Goal: Task Accomplishment & Management: Use online tool/utility

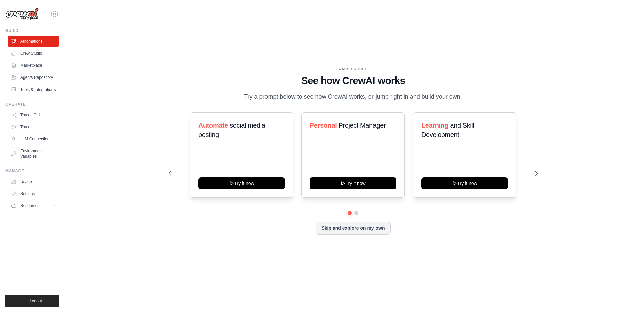
click at [418, 212] on div at bounding box center [353, 213] width 369 height 4
click at [358, 214] on button at bounding box center [356, 213] width 5 height 5
click at [356, 165] on div "Fitness and Health Monitor Try it now" at bounding box center [352, 155] width 103 height 86
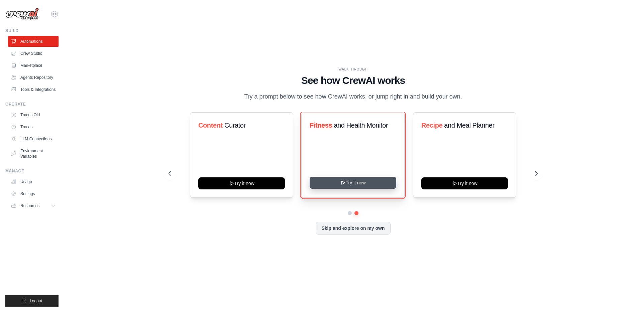
click at [355, 185] on button "Try it now" at bounding box center [353, 183] width 87 height 12
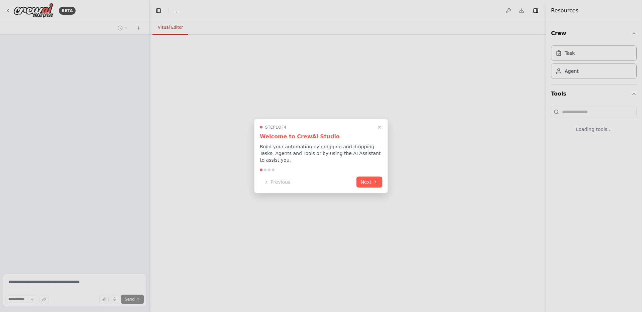
select select "****"
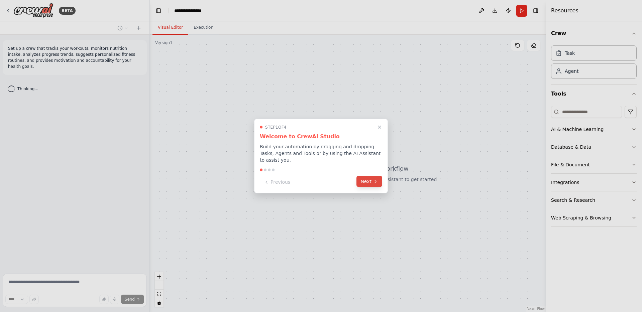
click at [375, 182] on icon at bounding box center [375, 181] width 1 height 3
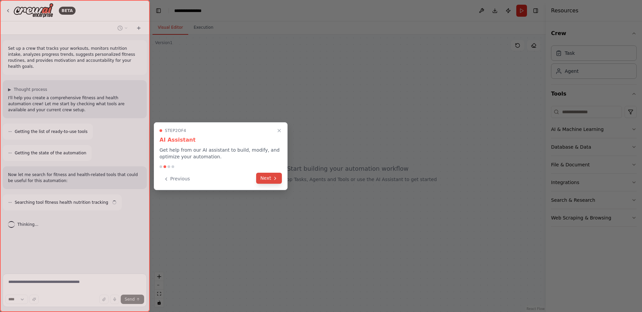
click at [274, 181] on icon at bounding box center [274, 178] width 5 height 5
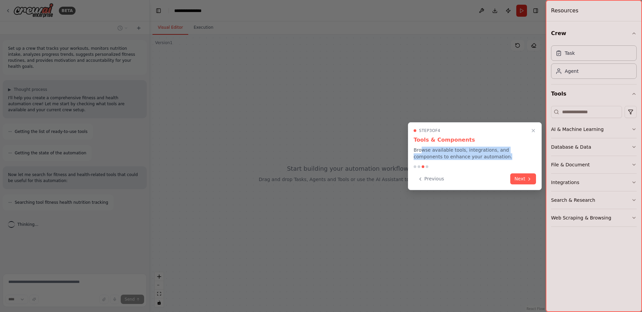
drag, startPoint x: 420, startPoint y: 152, endPoint x: 490, endPoint y: 157, distance: 69.7
click at [490, 157] on p "Browse available tools, integrations, and components to enhance your automation." at bounding box center [475, 153] width 122 height 13
click at [521, 182] on button "Next" at bounding box center [523, 178] width 26 height 11
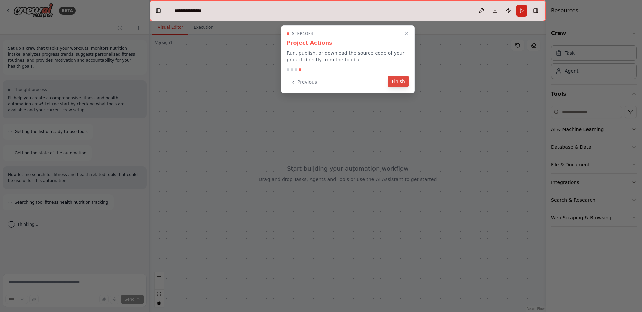
click at [402, 84] on button "Finish" at bounding box center [397, 81] width 21 height 11
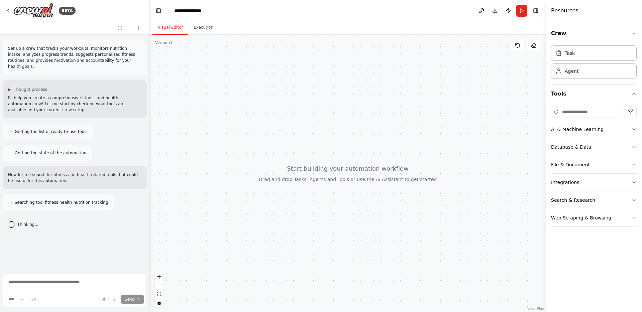
drag, startPoint x: 371, startPoint y: 142, endPoint x: 357, endPoint y: 157, distance: 20.4
click at [357, 157] on div at bounding box center [348, 173] width 396 height 277
drag, startPoint x: 342, startPoint y: 179, endPoint x: 343, endPoint y: 143, distance: 35.1
click at [343, 143] on div at bounding box center [348, 173] width 396 height 277
click at [344, 137] on div at bounding box center [348, 173] width 396 height 277
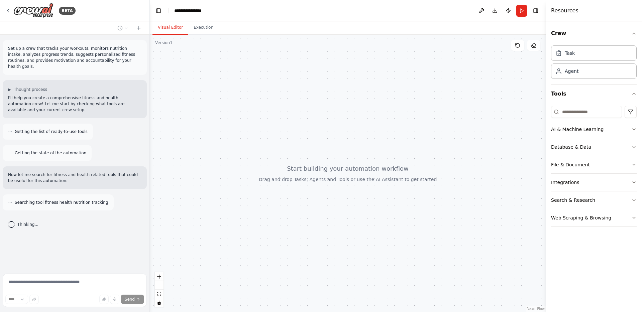
click at [40, 221] on div "Thinking..." at bounding box center [23, 224] width 41 height 17
drag, startPoint x: 26, startPoint y: 198, endPoint x: 83, endPoint y: 198, distance: 56.8
click at [83, 200] on span "Searching tool fitness health nutrition tracking" at bounding box center [62, 202] width 94 height 5
drag, startPoint x: 28, startPoint y: 48, endPoint x: 78, endPoint y: 52, distance: 49.6
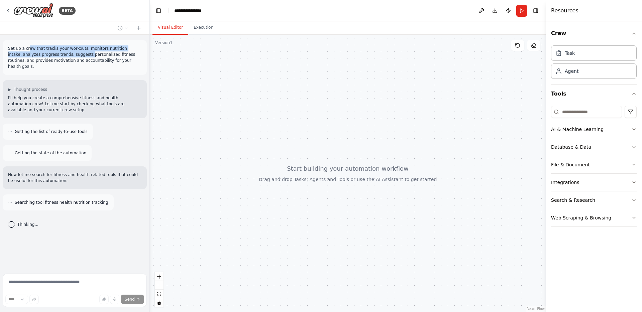
click at [78, 52] on p "Set up a crew that tracks your workouts, monitors nutrition intake, analyzes pr…" at bounding box center [74, 57] width 133 height 24
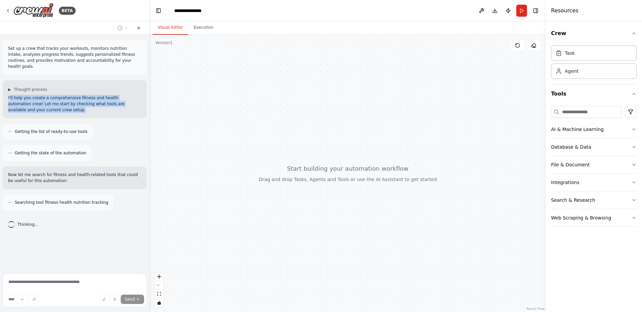
drag, startPoint x: 9, startPoint y: 93, endPoint x: 48, endPoint y: 102, distance: 39.9
click at [48, 102] on p "I'll help you create a comprehensive fitness and health automation crew! Let me…" at bounding box center [74, 104] width 133 height 18
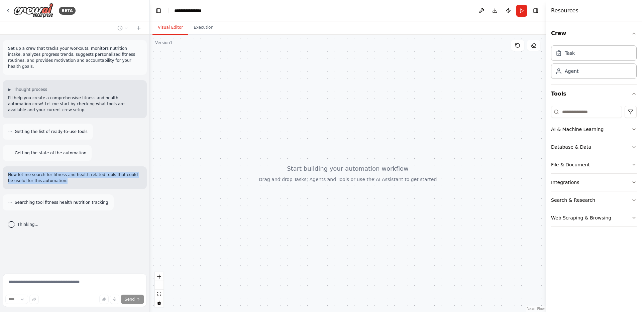
drag, startPoint x: 9, startPoint y: 171, endPoint x: 73, endPoint y: 177, distance: 64.2
click at [73, 177] on p "Now let me search for fitness and health-related tools that could be useful for…" at bounding box center [74, 178] width 133 height 12
click at [82, 256] on div "Set up a crew that tracks your workouts, monitors nutrition intake, analyzes pr…" at bounding box center [74, 153] width 149 height 236
click at [577, 57] on div "Task" at bounding box center [594, 52] width 86 height 15
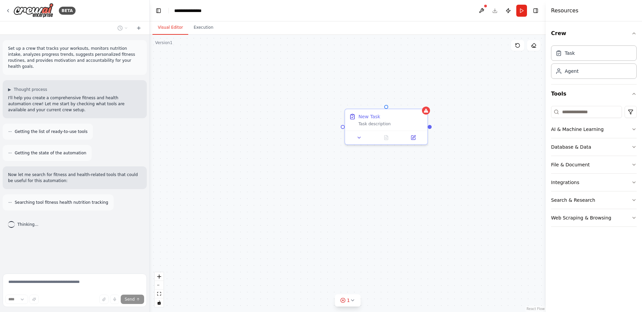
click at [439, 173] on div "New Task Task description" at bounding box center [348, 173] width 396 height 277
drag, startPoint x: 458, startPoint y: 163, endPoint x: 406, endPoint y: 167, distance: 51.6
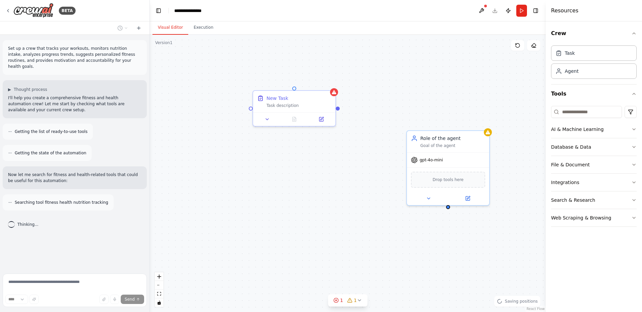
drag, startPoint x: 394, startPoint y: 200, endPoint x: 353, endPoint y: 178, distance: 46.1
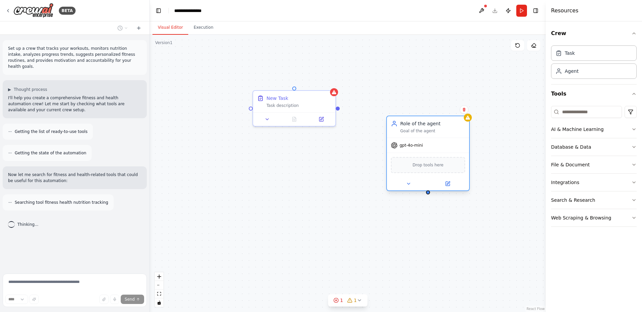
drag, startPoint x: 460, startPoint y: 150, endPoint x: 426, endPoint y: 128, distance: 40.3
click at [426, 128] on div "Role of the agent Goal of the agent" at bounding box center [428, 126] width 82 height 21
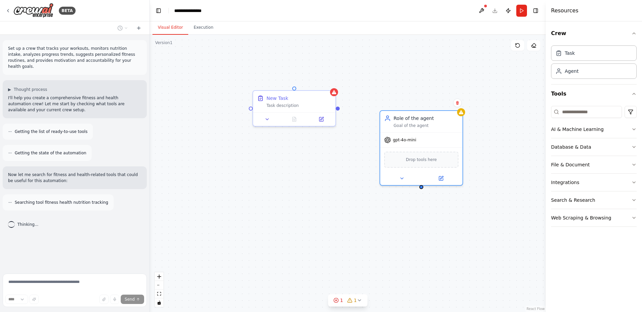
click at [508, 144] on div "New Task Task description Role of the agent Goal of the agent gpt-4o-mini Drop …" at bounding box center [348, 173] width 396 height 277
click at [627, 130] on button "AI & Machine Learning" at bounding box center [594, 129] width 86 height 17
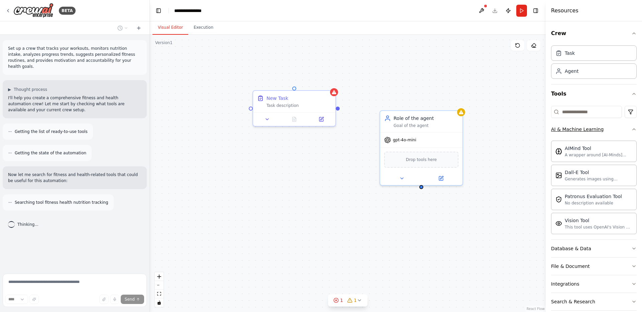
click at [631, 130] on icon "button" at bounding box center [633, 129] width 5 height 5
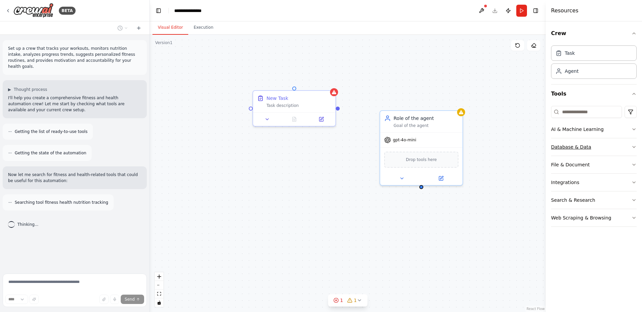
click at [629, 148] on button "Database & Data" at bounding box center [594, 146] width 86 height 17
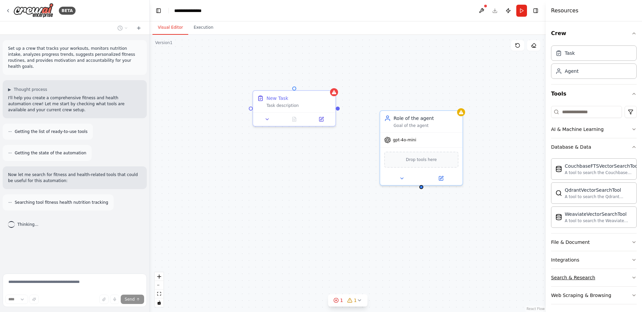
scroll to position [3, 0]
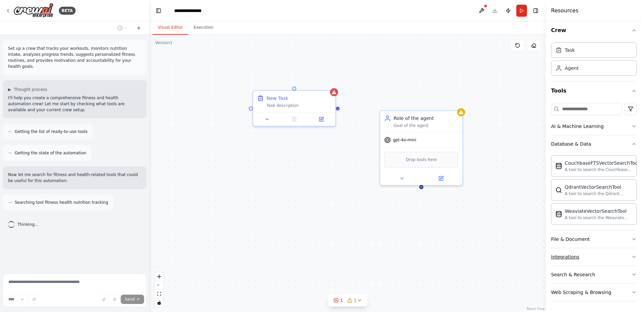
click at [605, 252] on button "Integrations" at bounding box center [594, 256] width 86 height 17
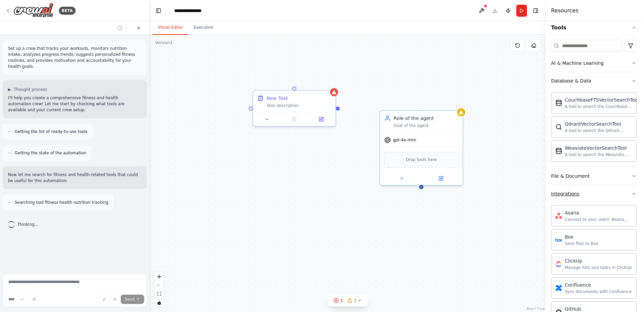
click at [619, 199] on button "Integrations" at bounding box center [594, 193] width 86 height 17
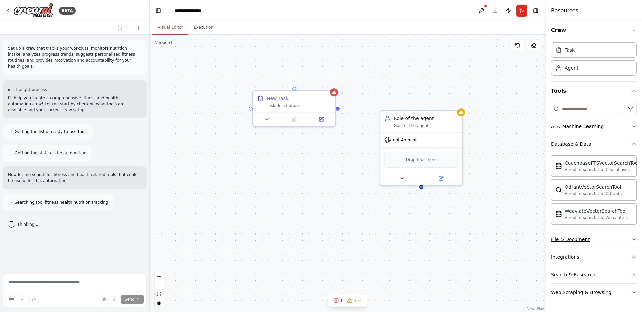
click at [608, 234] on button "File & Document" at bounding box center [594, 239] width 86 height 17
click at [607, 236] on button "File & Document" at bounding box center [594, 239] width 86 height 17
click at [71, 203] on div "Searching tool fitness health nutrition tracking" at bounding box center [58, 203] width 111 height 16
drag, startPoint x: 61, startPoint y: 195, endPoint x: 33, endPoint y: 194, distance: 28.1
click at [33, 200] on span "Searching tool fitness health nutrition tracking" at bounding box center [62, 202] width 94 height 5
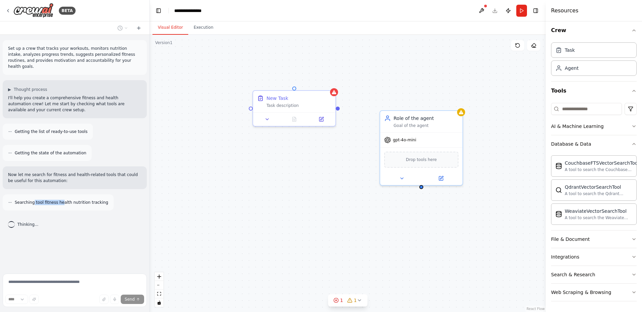
click at [33, 200] on span "Searching tool fitness health nutrition tracking" at bounding box center [62, 202] width 94 height 5
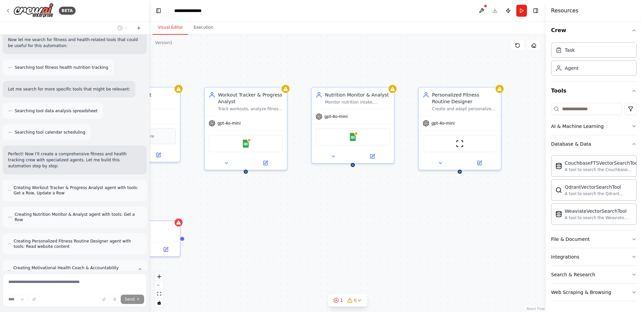
scroll to position [162, 0]
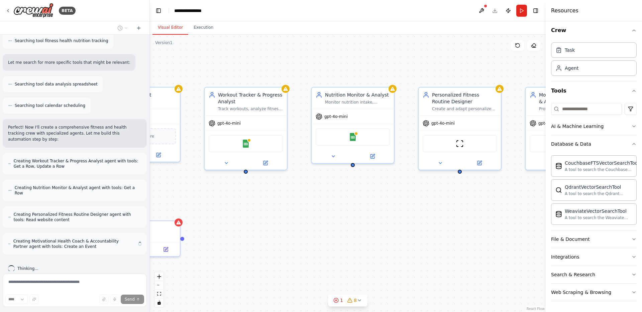
drag, startPoint x: 222, startPoint y: 150, endPoint x: 241, endPoint y: 207, distance: 59.7
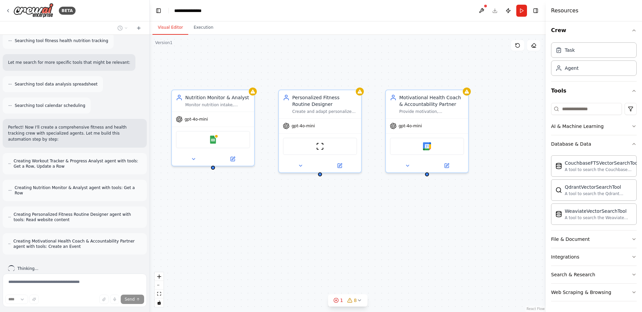
drag, startPoint x: 405, startPoint y: 202, endPoint x: 265, endPoint y: 205, distance: 139.8
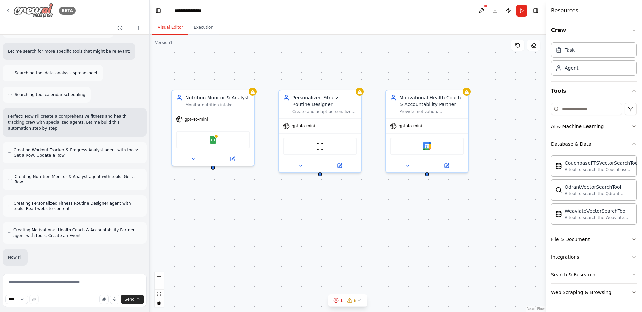
click at [40, 8] on img at bounding box center [33, 10] width 40 height 15
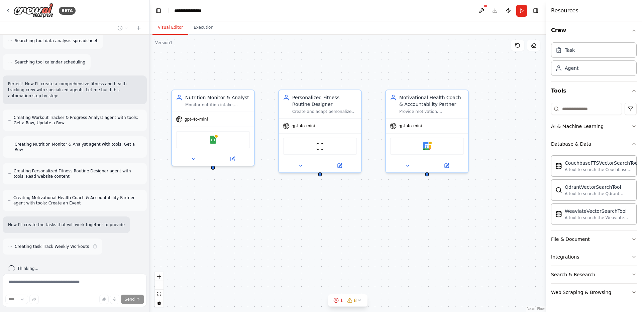
scroll to position [211, 0]
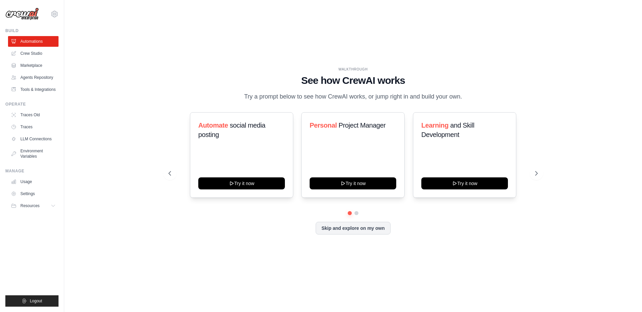
click at [211, 85] on h1 "See how CrewAI works" at bounding box center [353, 81] width 369 height 12
click at [43, 52] on link "Crew Studio" at bounding box center [34, 53] width 50 height 11
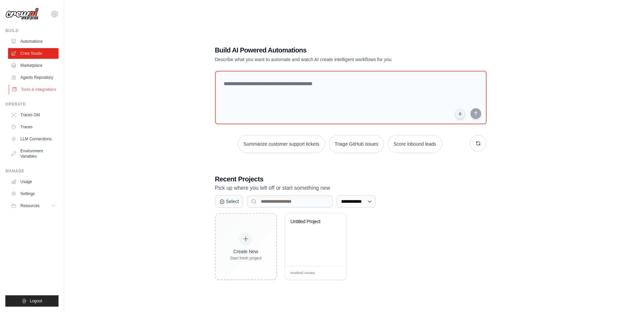
click at [44, 87] on link "Tools & Integrations" at bounding box center [34, 89] width 50 height 11
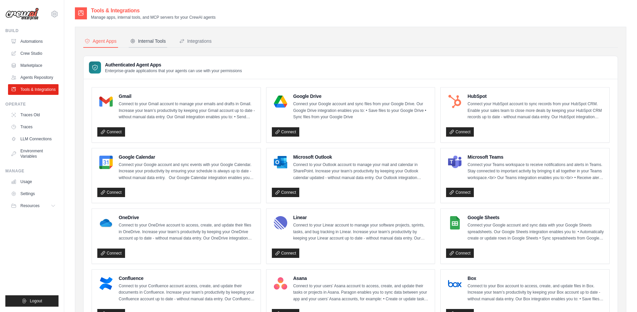
click at [149, 43] on div "Internal Tools" at bounding box center [148, 41] width 36 height 7
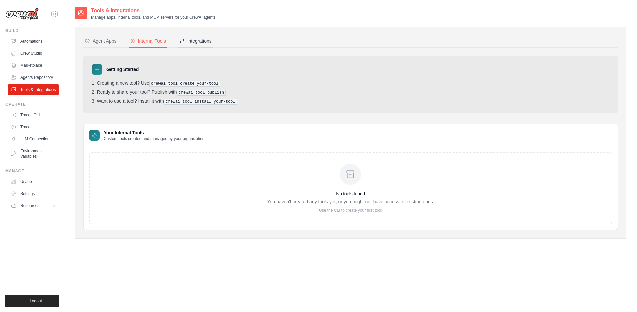
click at [202, 44] on div "Integrations" at bounding box center [195, 41] width 32 height 7
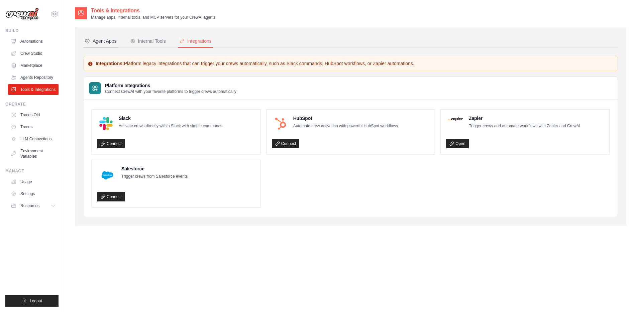
click at [105, 42] on div "Agent Apps" at bounding box center [101, 41] width 32 height 7
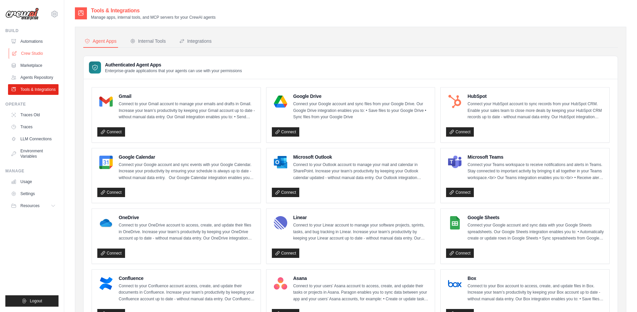
click at [43, 55] on link "Crew Studio" at bounding box center [34, 53] width 50 height 11
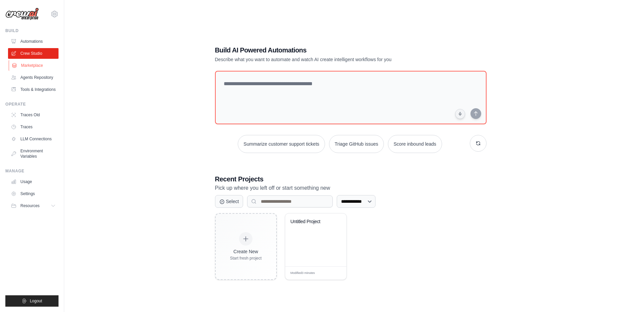
click at [38, 70] on link "Marketplace" at bounding box center [34, 65] width 50 height 11
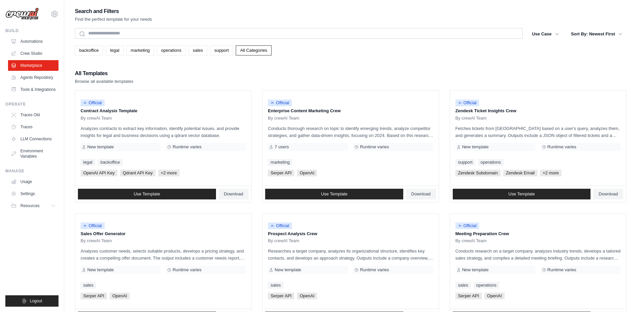
click at [189, 71] on div "All Templates Browse all available templates" at bounding box center [350, 77] width 551 height 16
click at [37, 40] on link "Automations" at bounding box center [34, 41] width 50 height 11
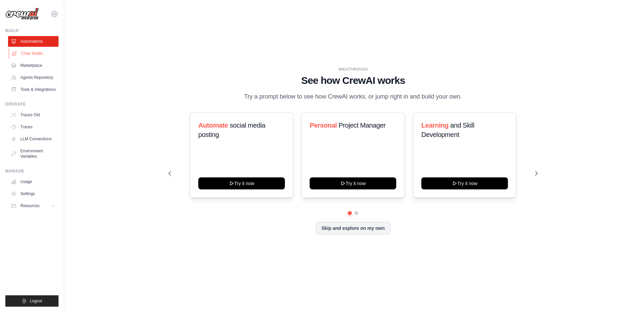
click at [32, 58] on link "Crew Studio" at bounding box center [34, 53] width 50 height 11
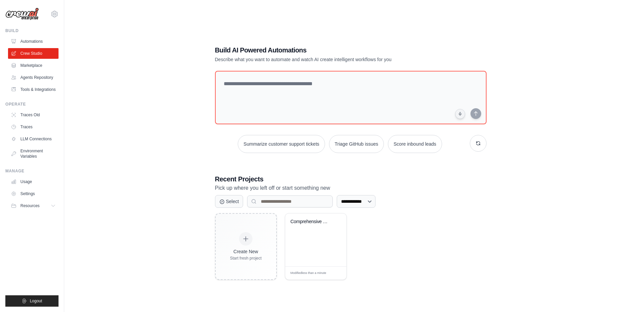
click at [35, 40] on link "Automations" at bounding box center [33, 41] width 50 height 11
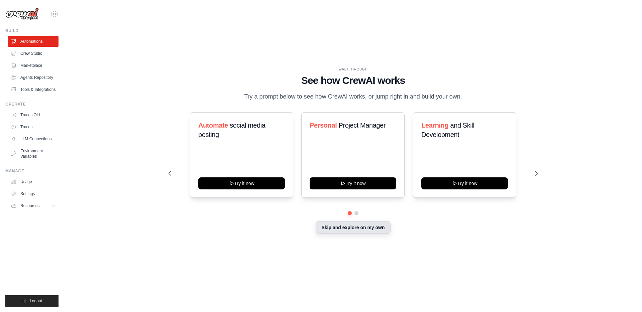
click at [364, 232] on button "Skip and explore on my own" at bounding box center [353, 227] width 75 height 13
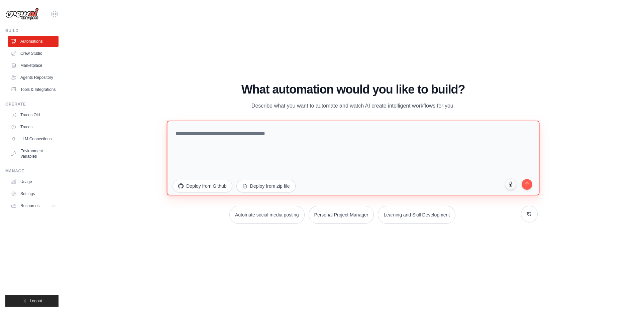
click at [239, 159] on textarea at bounding box center [352, 158] width 373 height 75
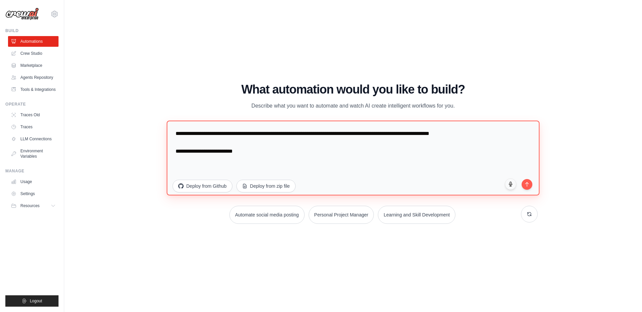
click at [233, 143] on textarea "**********" at bounding box center [352, 158] width 373 height 75
click at [342, 151] on textarea "**********" at bounding box center [352, 158] width 373 height 75
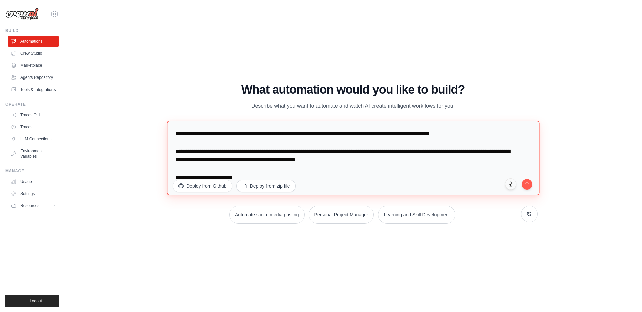
click at [400, 164] on textarea "**********" at bounding box center [352, 158] width 373 height 75
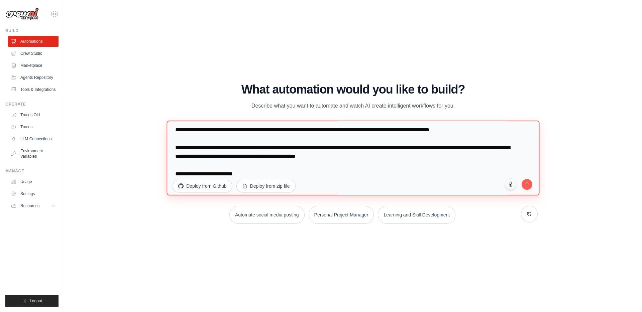
scroll to position [9, 0]
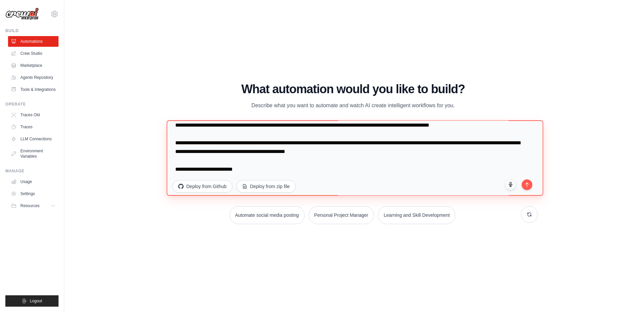
click at [306, 172] on textarea "**********" at bounding box center [354, 158] width 376 height 76
drag, startPoint x: 390, startPoint y: 171, endPoint x: 349, endPoint y: 173, distance: 41.2
click at [340, 171] on textarea "**********" at bounding box center [354, 158] width 376 height 76
drag, startPoint x: 318, startPoint y: 171, endPoint x: 173, endPoint y: 171, distance: 144.8
click at [173, 171] on textarea "**********" at bounding box center [354, 158] width 376 height 76
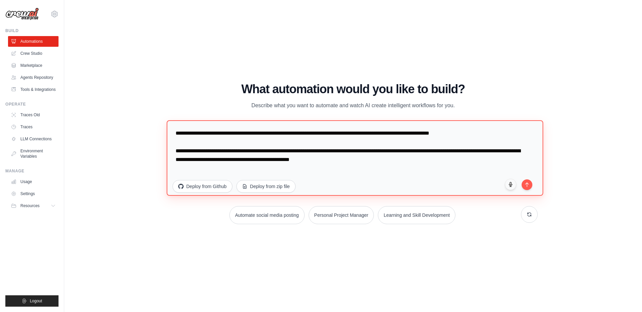
scroll to position [0, 0]
click at [250, 168] on textarea "**********" at bounding box center [354, 158] width 376 height 76
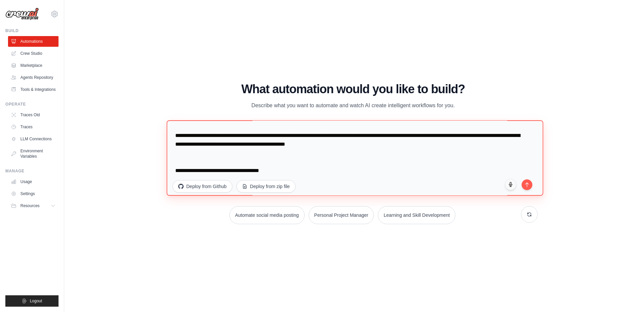
scroll to position [17, 0]
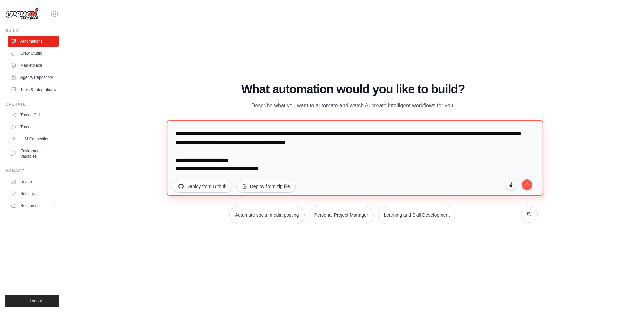
click at [325, 167] on textarea "**********" at bounding box center [354, 158] width 376 height 76
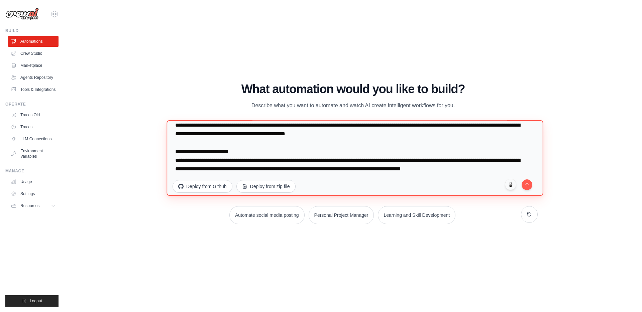
click at [481, 167] on textarea "**********" at bounding box center [354, 158] width 376 height 76
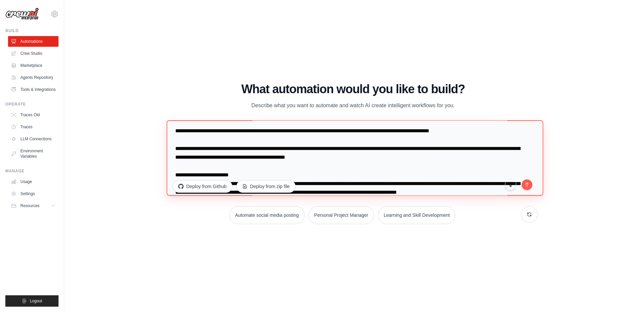
scroll to position [0, 0]
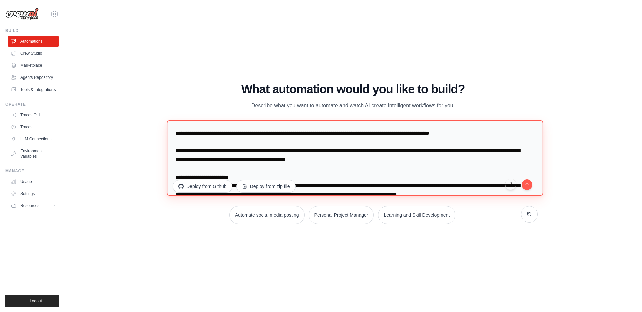
drag, startPoint x: 261, startPoint y: 133, endPoint x: 463, endPoint y: 133, distance: 201.9
click at [463, 133] on textarea "**********" at bounding box center [354, 158] width 376 height 76
click at [467, 135] on textarea "**********" at bounding box center [354, 158] width 376 height 76
drag, startPoint x: 468, startPoint y: 133, endPoint x: 111, endPoint y: 129, distance: 357.4
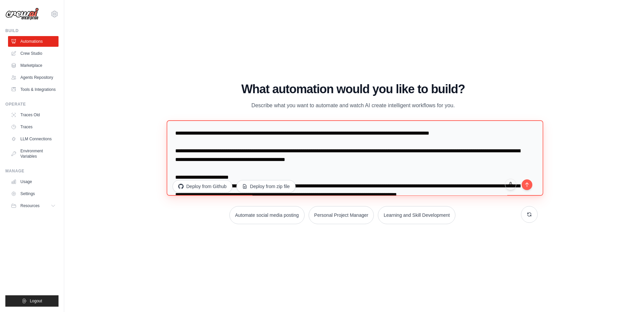
click at [111, 129] on div "WALKTHROUGH See how CrewAI works Try a prompt below to see how CrewAI works, or…" at bounding box center [353, 156] width 556 height 299
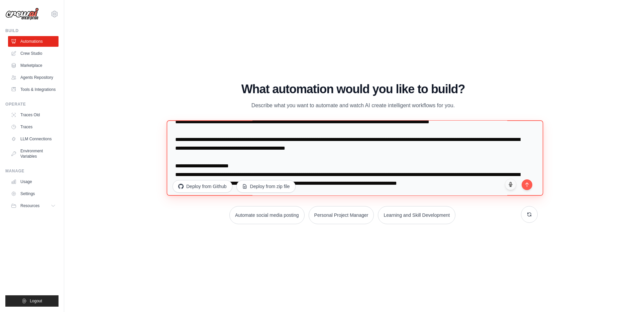
scroll to position [26, 0]
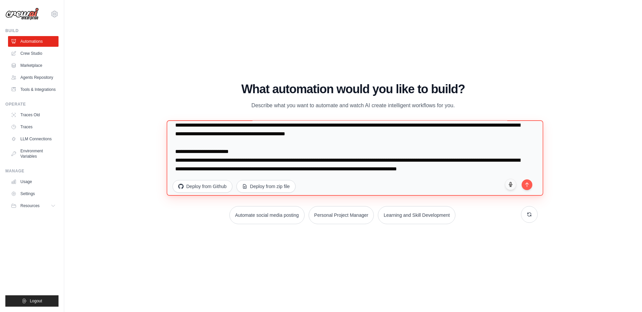
click at [464, 182] on textarea "**********" at bounding box center [354, 158] width 376 height 76
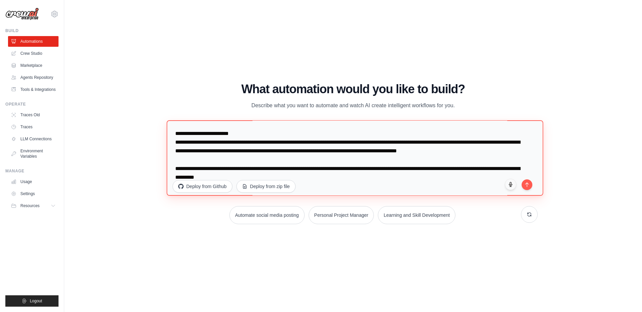
paste textarea "**********"
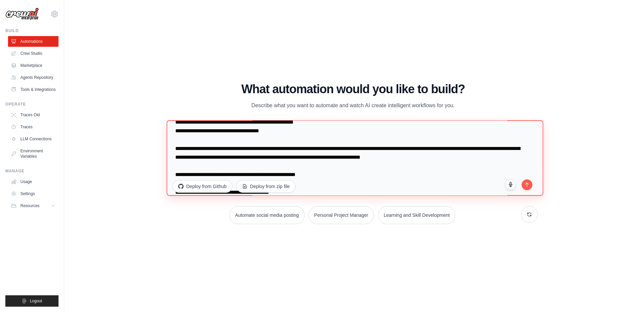
scroll to position [130, 0]
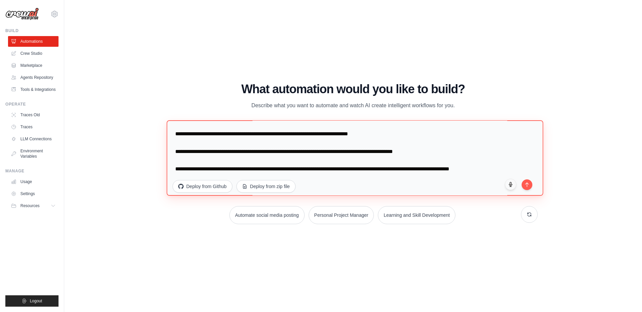
drag, startPoint x: 214, startPoint y: 171, endPoint x: 493, endPoint y: 171, distance: 279.2
click at [493, 171] on textarea at bounding box center [354, 158] width 376 height 76
click at [471, 163] on textarea at bounding box center [354, 158] width 376 height 76
drag, startPoint x: 524, startPoint y: 169, endPoint x: 141, endPoint y: 170, distance: 383.1
click at [141, 170] on div "WALKTHROUGH See how CrewAI works Try a prompt below to see how CrewAI works, or…" at bounding box center [353, 156] width 556 height 299
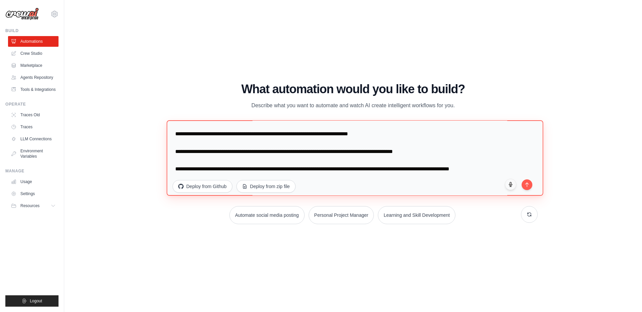
click at [332, 151] on textarea at bounding box center [354, 158] width 376 height 76
drag, startPoint x: 220, startPoint y: 167, endPoint x: 476, endPoint y: 170, distance: 255.8
click at [476, 170] on textarea at bounding box center [354, 158] width 376 height 76
type textarea "**********"
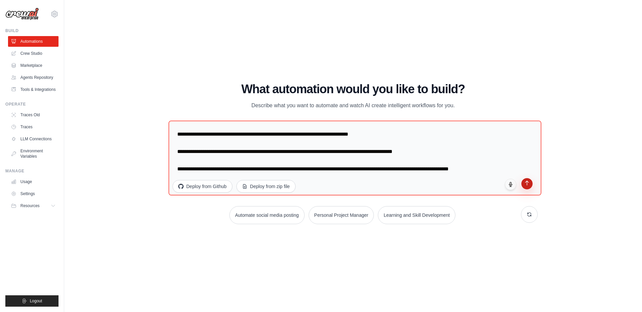
click at [527, 185] on icon "submit" at bounding box center [526, 183] width 3 height 4
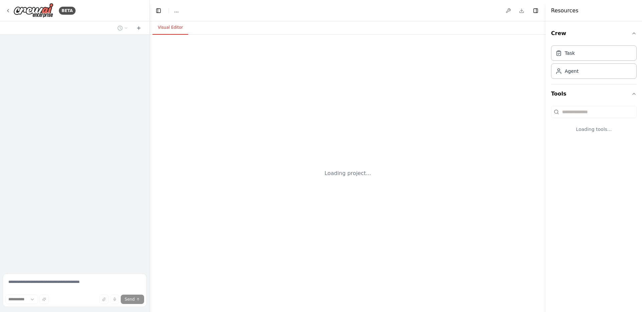
select select "****"
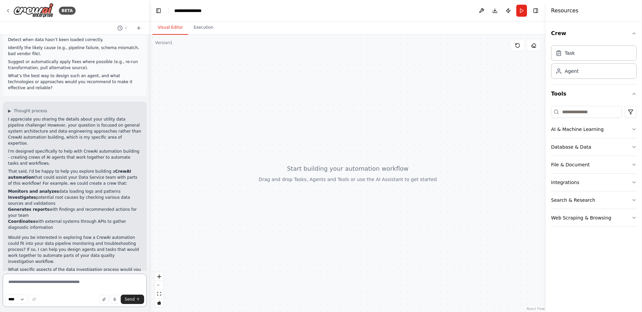
scroll to position [107, 0]
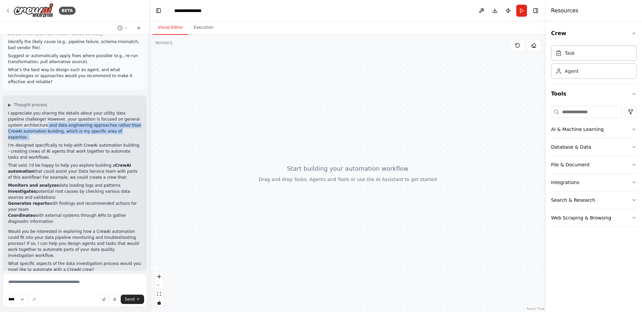
drag, startPoint x: 30, startPoint y: 122, endPoint x: 129, endPoint y: 128, distance: 99.5
click at [129, 128] on div "I appreciate you sharing the details about your utility data pipeline challenge…" at bounding box center [74, 191] width 133 height 162
drag, startPoint x: 8, startPoint y: 132, endPoint x: 46, endPoint y: 146, distance: 40.0
click at [41, 142] on p "I'm designed specifically to help with CrewAI automation building - creating cr…" at bounding box center [74, 151] width 133 height 18
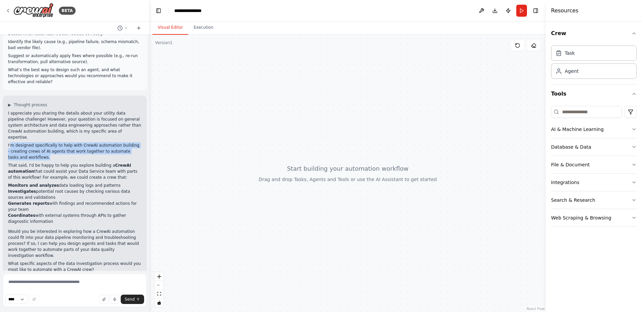
drag, startPoint x: 10, startPoint y: 133, endPoint x: 54, endPoint y: 144, distance: 45.4
click at [54, 144] on p "I'm designed specifically to help with CrewAI automation building - creating cr…" at bounding box center [74, 151] width 133 height 18
drag, startPoint x: 10, startPoint y: 140, endPoint x: 43, endPoint y: 144, distance: 33.0
click at [43, 144] on p "I'm designed specifically to help with CrewAI automation building - creating cr…" at bounding box center [74, 151] width 133 height 18
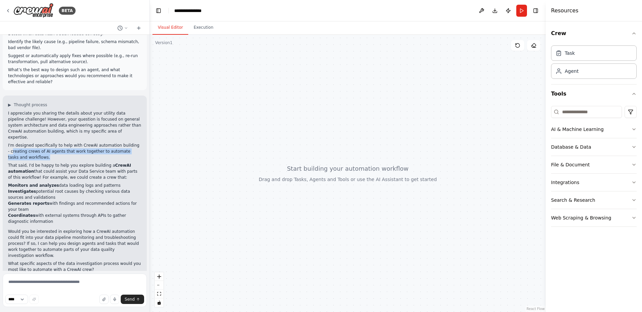
click at [43, 144] on p "I'm designed specifically to help with CrewAI automation building - creating cr…" at bounding box center [74, 151] width 133 height 18
drag, startPoint x: 42, startPoint y: 139, endPoint x: 134, endPoint y: 141, distance: 91.6
click at [134, 142] on p "I'm designed specifically to help with CrewAI automation building - creating cr…" at bounding box center [74, 151] width 133 height 18
drag, startPoint x: 56, startPoint y: 145, endPoint x: 7, endPoint y: 134, distance: 49.9
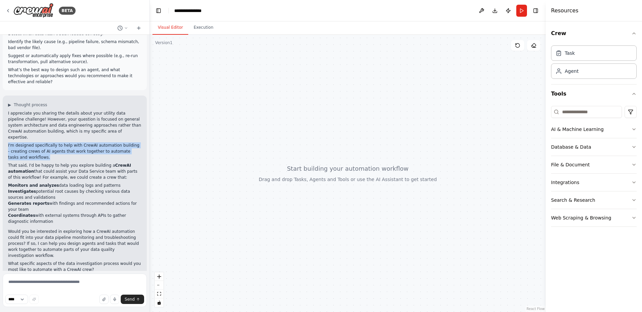
click at [7, 134] on div "▶ Thought process I appreciate you sharing the details about your utility data …" at bounding box center [75, 187] width 144 height 183
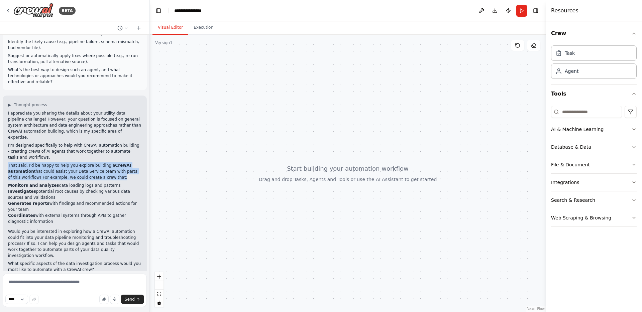
drag, startPoint x: 7, startPoint y: 150, endPoint x: 121, endPoint y: 169, distance: 115.1
click at [121, 169] on div "▶ Thought process I appreciate you sharing the details about your utility data …" at bounding box center [75, 187] width 144 height 183
click at [121, 169] on div "I appreciate you sharing the details about your utility data pipeline challenge…" at bounding box center [74, 191] width 133 height 162
drag, startPoint x: 52, startPoint y: 161, endPoint x: 112, endPoint y: 163, distance: 60.5
click at [112, 163] on p "That said, I'd be happy to help you explore building a CrewAI automation that c…" at bounding box center [74, 171] width 133 height 18
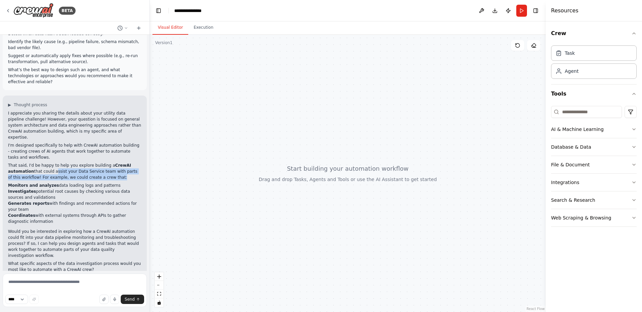
click at [112, 163] on p "That said, I'd be happy to help you explore building a CrewAI automation that c…" at bounding box center [74, 171] width 133 height 18
drag, startPoint x: 11, startPoint y: 175, endPoint x: 121, endPoint y: 174, distance: 110.0
click at [121, 183] on li "Monitors and analyzes data loading logs and patterns" at bounding box center [74, 186] width 133 height 6
drag, startPoint x: 121, startPoint y: 174, endPoint x: 0, endPoint y: 174, distance: 121.0
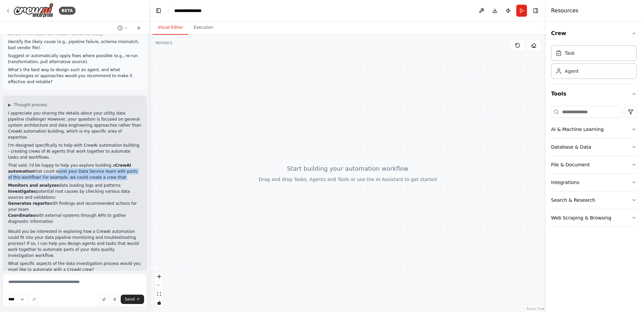
click at [0, 174] on div "BETA We work with utility data (electricity, natural gas, water) in a proprieta…" at bounding box center [75, 156] width 150 height 312
click at [25, 189] on strong "Investigates" at bounding box center [22, 191] width 28 height 5
drag, startPoint x: 6, startPoint y: 180, endPoint x: 60, endPoint y: 185, distance: 54.4
click at [60, 185] on div "▶ Thought process I appreciate you sharing the details about your utility data …" at bounding box center [75, 187] width 144 height 183
click at [60, 189] on li "Investigates potential root causes by checking various data sources and validat…" at bounding box center [74, 195] width 133 height 12
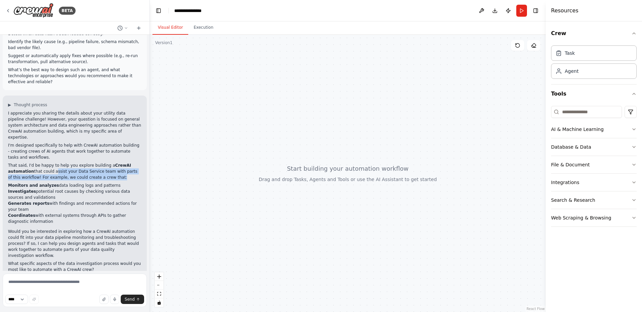
drag, startPoint x: 4, startPoint y: 190, endPoint x: 51, endPoint y: 197, distance: 47.4
click at [51, 197] on div "▶ Thought process I appreciate you sharing the details about your utility data …" at bounding box center [75, 187] width 144 height 183
click at [51, 201] on li "Generates reports with findings and recommended actions for your team" at bounding box center [74, 207] width 133 height 12
drag, startPoint x: 2, startPoint y: 203, endPoint x: 74, endPoint y: 210, distance: 72.3
click at [74, 210] on div "BETA We work with utility data (electricity, natural gas, water) in a proprieta…" at bounding box center [75, 156] width 150 height 312
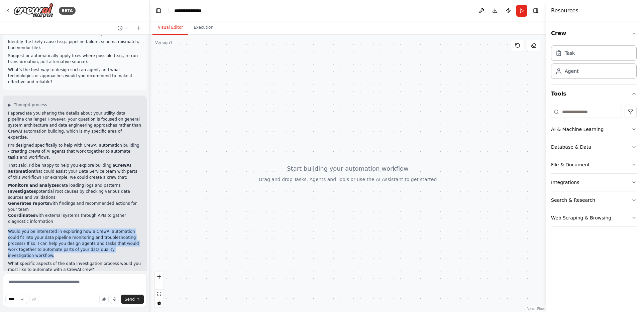
drag, startPoint x: 9, startPoint y: 220, endPoint x: 127, endPoint y: 242, distance: 120.1
click at [127, 242] on p "Would you be interested in exploring how a CrewAI automation could fit into you…" at bounding box center [74, 244] width 133 height 30
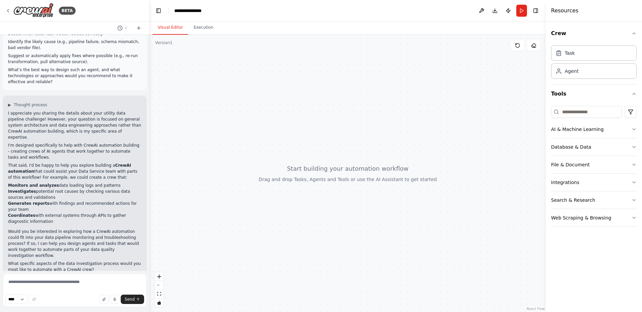
click at [127, 242] on p "Would you be interested in exploring how a CrewAI automation could fit into you…" at bounding box center [74, 244] width 133 height 30
drag, startPoint x: 33, startPoint y: 233, endPoint x: 87, endPoint y: 242, distance: 53.9
click at [87, 242] on p "Would you be interested in exploring how a CrewAI automation could fit into you…" at bounding box center [74, 244] width 133 height 30
drag, startPoint x: 6, startPoint y: 252, endPoint x: 100, endPoint y: 258, distance: 94.2
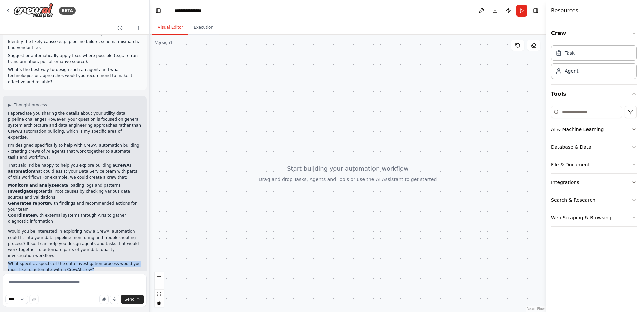
click at [100, 258] on div "▶ Thought process I appreciate you sharing the details about your utility data …" at bounding box center [75, 187] width 144 height 183
click at [100, 261] on p "What specific aspects of the data investigation process would you most like to …" at bounding box center [74, 267] width 133 height 12
drag, startPoint x: 13, startPoint y: 254, endPoint x: 104, endPoint y: 259, distance: 90.8
click at [104, 261] on p "What specific aspects of the data investigation process would you most like to …" at bounding box center [74, 267] width 133 height 12
drag, startPoint x: 101, startPoint y: 258, endPoint x: 7, endPoint y: 251, distance: 94.5
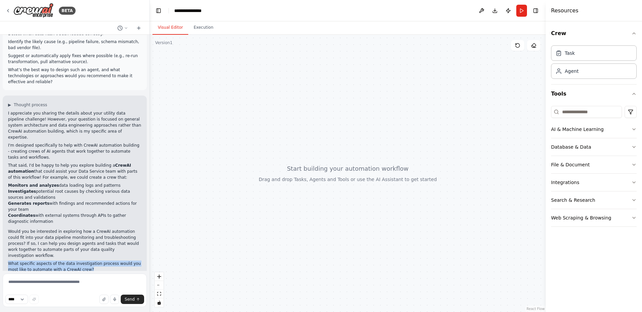
click at [7, 251] on div "▶ Thought process I appreciate you sharing the details about your utility data …" at bounding box center [75, 187] width 144 height 183
click at [62, 246] on p "Would you be interested in exploring how a CrewAI automation could fit into you…" at bounding box center [74, 244] width 133 height 30
click at [79, 280] on textarea at bounding box center [75, 290] width 144 height 33
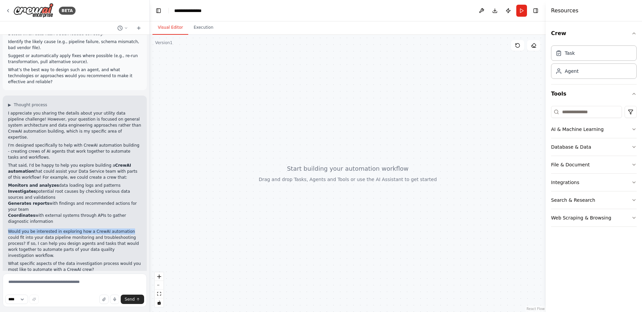
drag, startPoint x: 6, startPoint y: 219, endPoint x: 137, endPoint y: 221, distance: 131.7
click at [137, 221] on div "▶ Thought process I appreciate you sharing the details about your utility data …" at bounding box center [75, 187] width 144 height 183
click at [83, 284] on textarea at bounding box center [75, 290] width 144 height 33
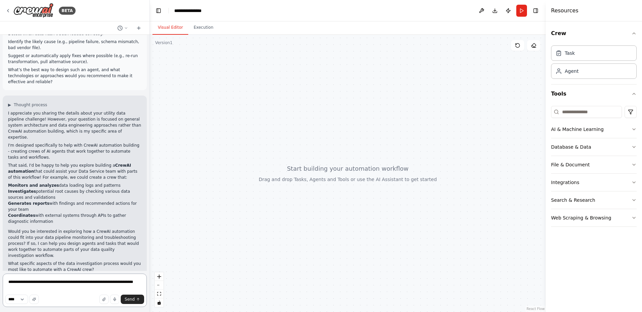
type textarea "**********"
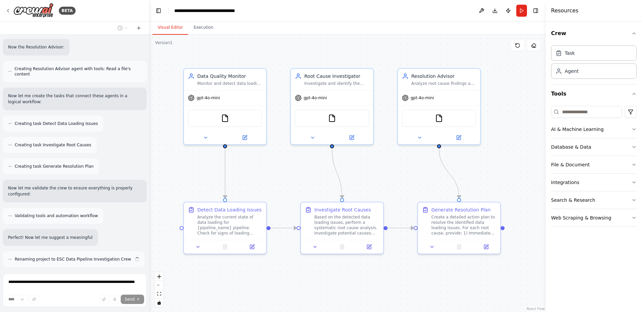
scroll to position [757, 0]
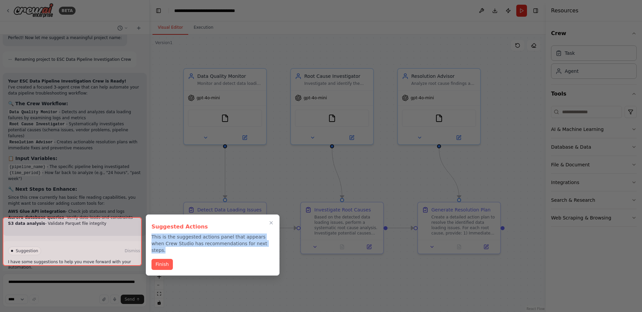
drag, startPoint x: 152, startPoint y: 235, endPoint x: 261, endPoint y: 245, distance: 109.5
click at [261, 245] on p "This is the suggested actions panel that appears when Crew Studio has recommend…" at bounding box center [212, 244] width 122 height 20
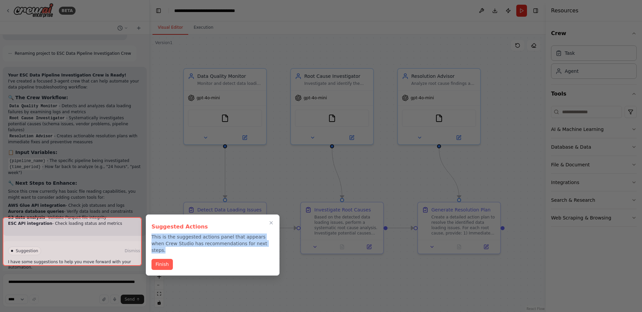
click at [261, 245] on p "This is the suggested actions panel that appears when Crew Studio has recommend…" at bounding box center [212, 244] width 122 height 20
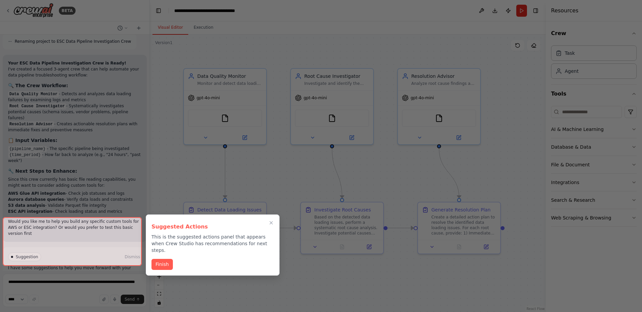
scroll to position [981, 0]
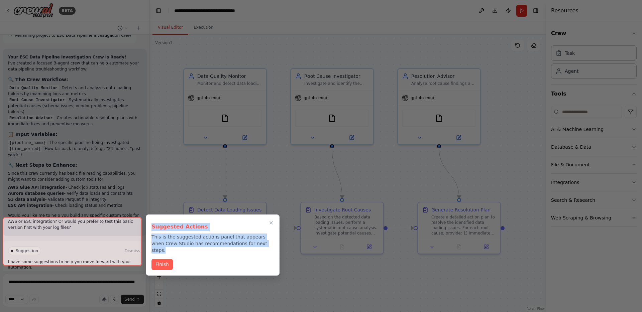
drag, startPoint x: 265, startPoint y: 245, endPoint x: 152, endPoint y: 226, distance: 114.5
click at [152, 226] on div "Suggested Actions This is the suggested actions panel that appears when Crew St…" at bounding box center [212, 236] width 122 height 33
click at [152, 226] on h3 "Suggested Actions" at bounding box center [212, 227] width 122 height 8
drag, startPoint x: 155, startPoint y: 235, endPoint x: 273, endPoint y: 244, distance: 118.1
click at [273, 244] on p "This is the suggested actions panel that appears when Crew Studio has recommend…" at bounding box center [212, 244] width 122 height 20
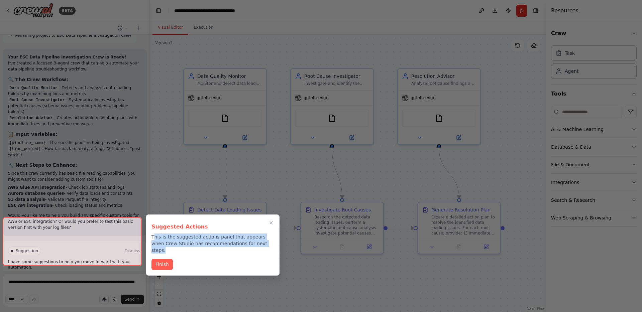
click at [273, 244] on p "This is the suggested actions panel that appears when Crew Studio has recommend…" at bounding box center [212, 244] width 122 height 20
click at [165, 258] on button "Finish" at bounding box center [161, 263] width 21 height 11
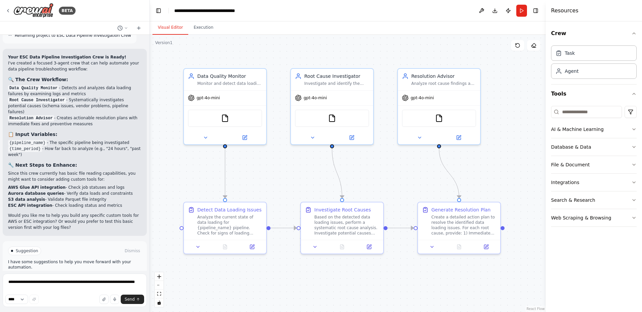
click at [122, 274] on button "Run Automation" at bounding box center [74, 279] width 133 height 11
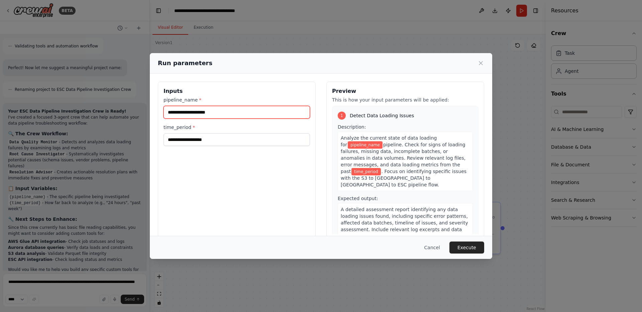
click at [236, 116] on input "pipeline_name *" at bounding box center [236, 112] width 146 height 13
click at [237, 128] on label "time_period *" at bounding box center [236, 127] width 146 height 7
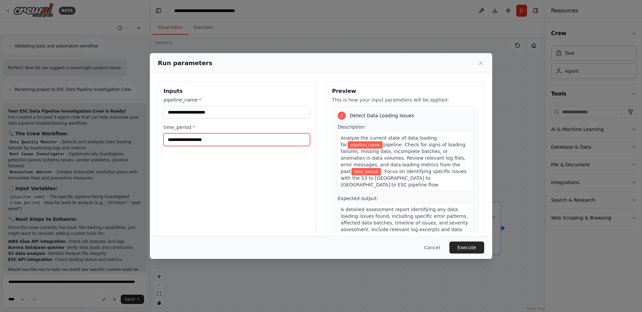
click at [237, 133] on input "time_period *" at bounding box center [236, 139] width 146 height 13
click at [234, 139] on input "time_period *" at bounding box center [236, 139] width 146 height 13
click at [237, 130] on label "time_period *" at bounding box center [236, 127] width 146 height 7
click at [237, 133] on input "time_period *" at bounding box center [236, 139] width 146 height 13
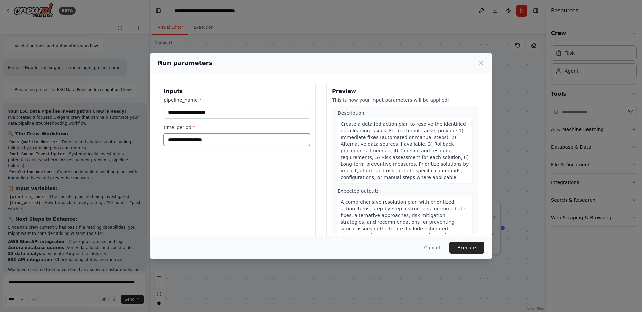
scroll to position [0, 0]
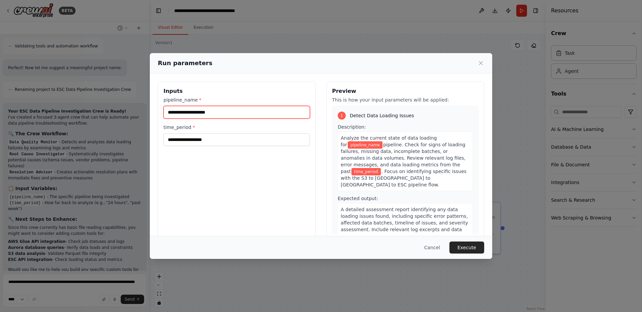
click at [242, 113] on input "pipeline_name *" at bounding box center [236, 112] width 146 height 13
type input "*****"
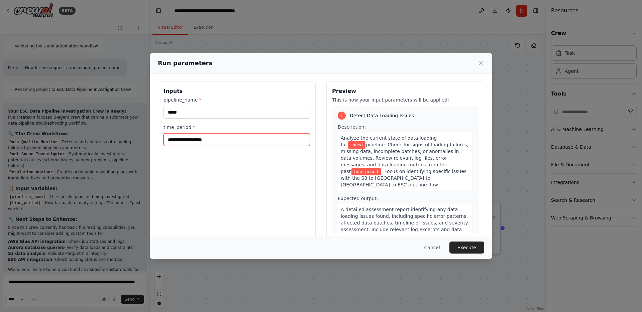
click at [260, 137] on input "time_period *" at bounding box center [236, 139] width 146 height 13
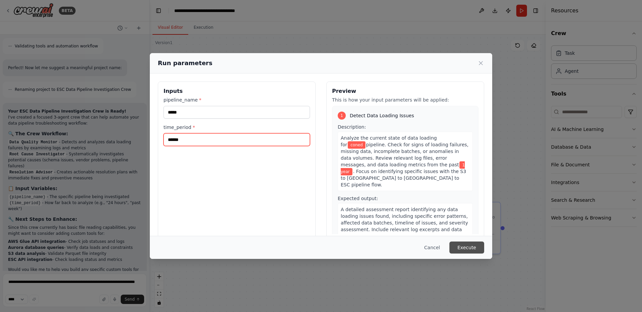
type input "******"
click at [468, 249] on button "Execute" at bounding box center [466, 248] width 35 height 12
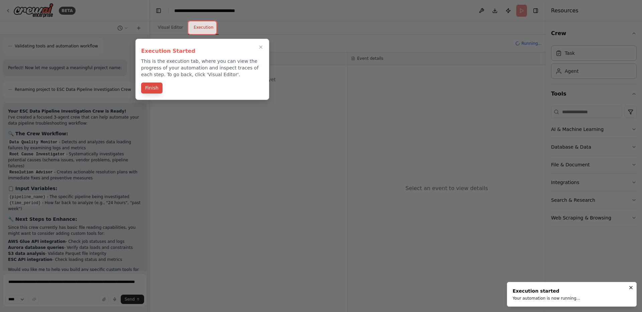
click at [152, 90] on button "Finish" at bounding box center [151, 88] width 21 height 11
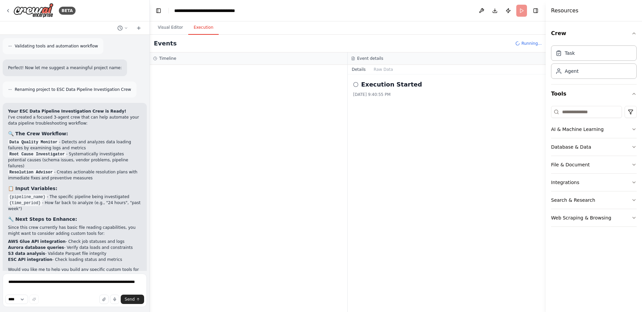
click at [248, 44] on div "Events Running..." at bounding box center [348, 44] width 396 height 18
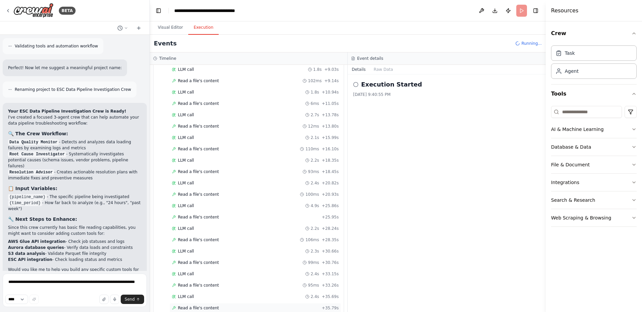
scroll to position [138, 0]
click at [257, 264] on div "Read a file's content 95ms + 33.26s" at bounding box center [255, 262] width 167 height 5
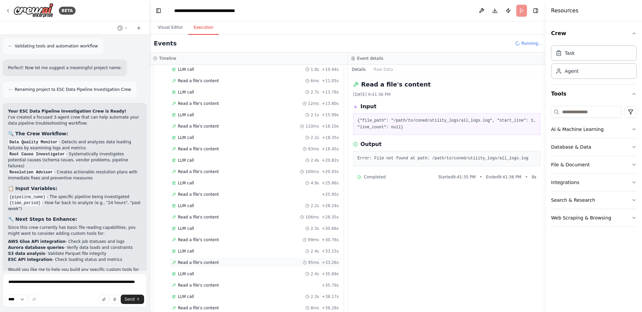
scroll to position [184, 0]
click at [248, 294] on div "LLM call + 41.02s" at bounding box center [255, 296] width 167 height 5
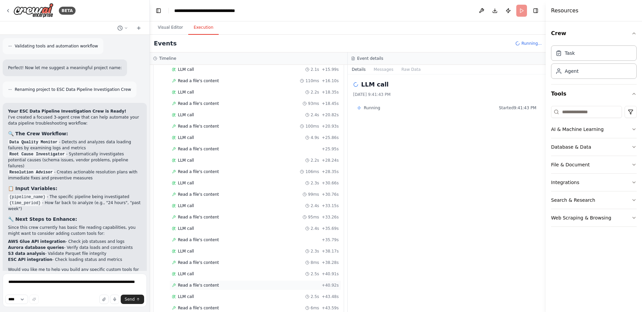
click at [250, 288] on div "Read a file's content + 40.92s" at bounding box center [255, 285] width 167 height 5
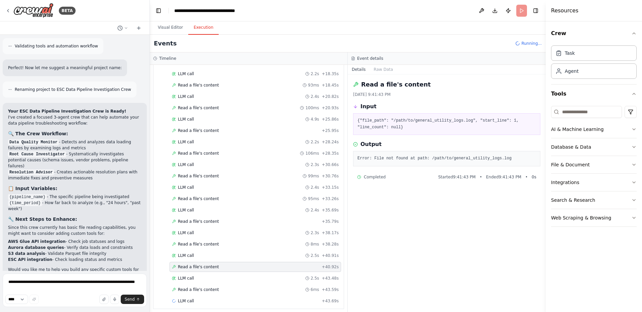
scroll to position [207, 0]
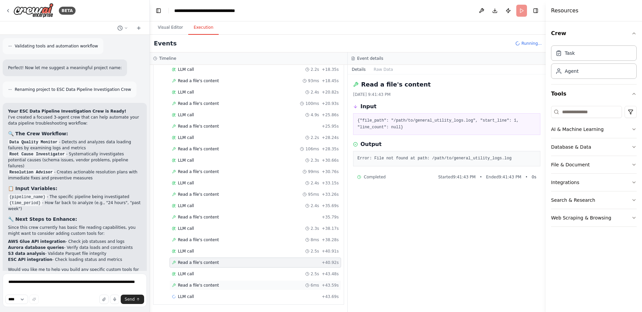
click at [250, 286] on div "Read a file's content 6ms + 43.59s" at bounding box center [255, 285] width 167 height 5
click at [247, 296] on div "LLM call 2.5s + 46.21s" at bounding box center [255, 296] width 167 height 5
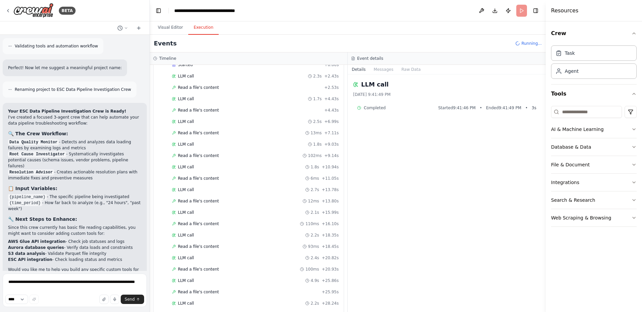
scroll to position [0, 0]
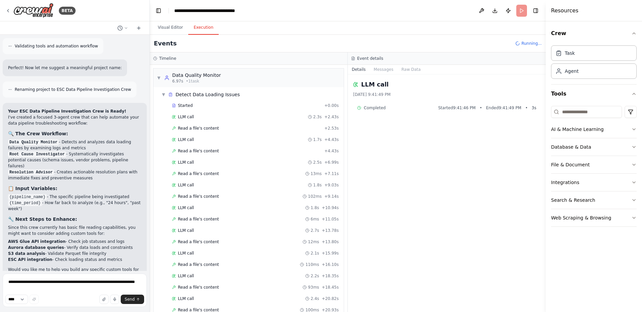
click at [418, 211] on div "LLM call [DATE] 9:41:49 PM Completed Started 9:41:46 PM • Ended 9:41:49 PM • 3 s" at bounding box center [447, 194] width 198 height 238
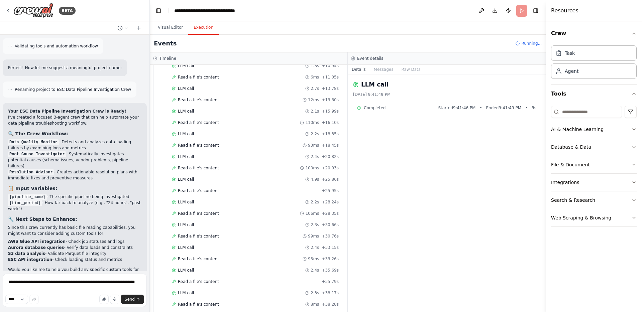
scroll to position [252, 0]
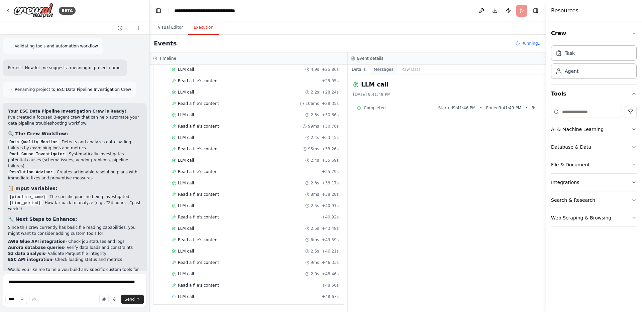
click at [383, 71] on button "Messages" at bounding box center [384, 69] width 28 height 9
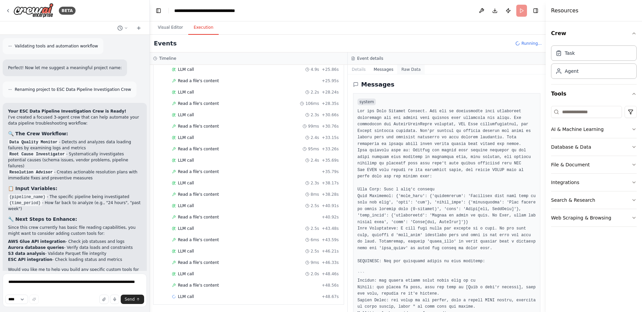
click at [415, 68] on button "Raw Data" at bounding box center [410, 69] width 27 height 9
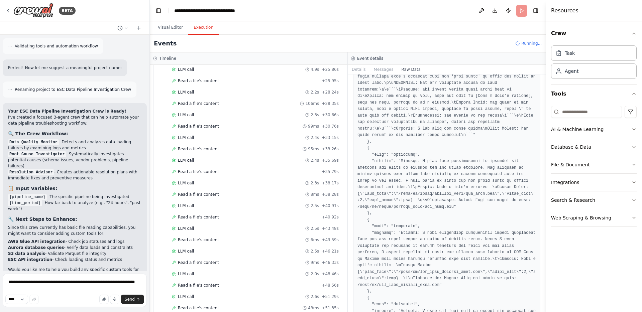
scroll to position [2279, 0]
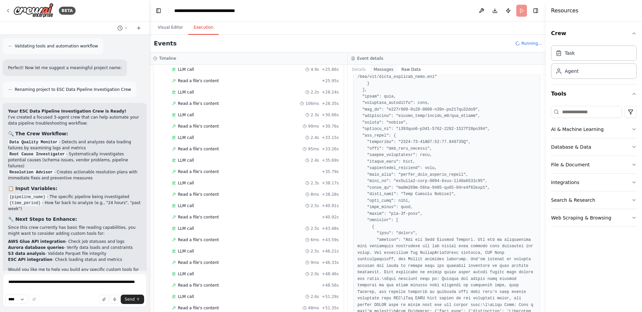
click at [391, 67] on button "Messages" at bounding box center [384, 69] width 28 height 9
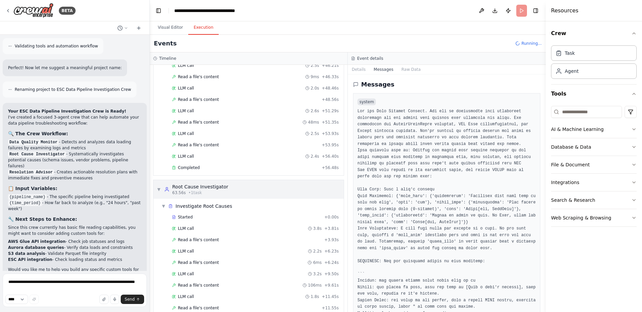
scroll to position [461, 0]
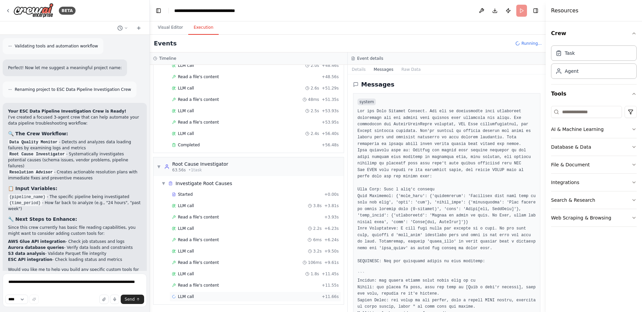
click at [306, 293] on div "LLM call + 11.66s" at bounding box center [256, 297] width 172 height 10
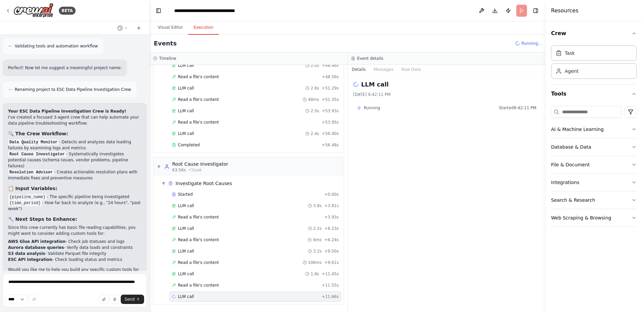
click at [526, 39] on div "Events Running..." at bounding box center [348, 44] width 396 height 18
click at [521, 11] on header "**********" at bounding box center [348, 10] width 396 height 21
click at [526, 39] on div "Events Running..." at bounding box center [348, 44] width 396 height 18
click at [164, 28] on button "Visual Editor" at bounding box center [170, 28] width 36 height 14
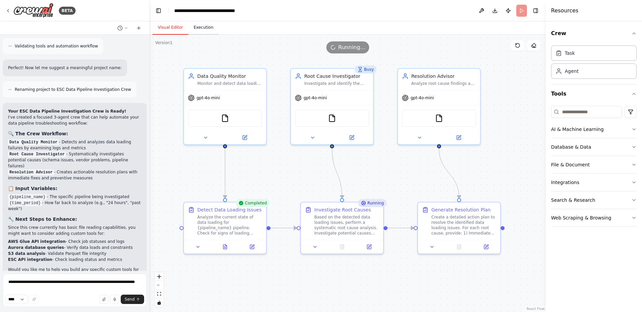
click at [200, 27] on button "Execution" at bounding box center [203, 28] width 30 height 14
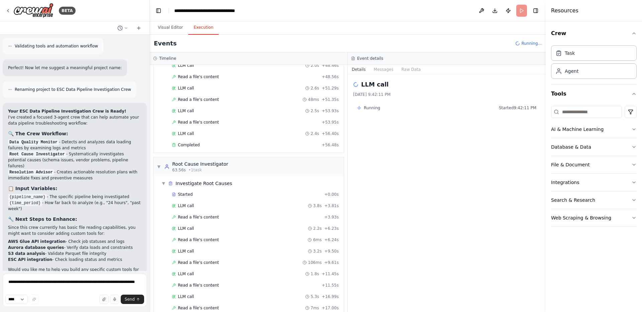
click at [491, 53] on div "Event details" at bounding box center [447, 58] width 198 height 12
click at [129, 302] on button "Send" at bounding box center [132, 299] width 23 height 9
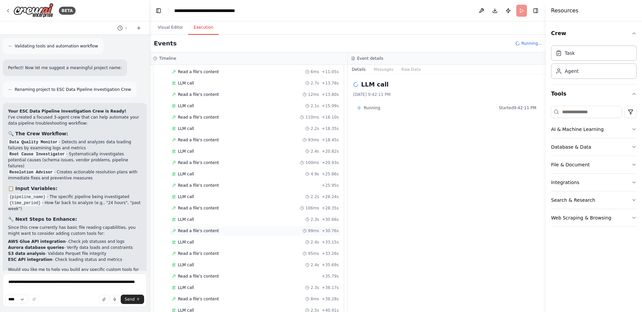
scroll to position [0, 0]
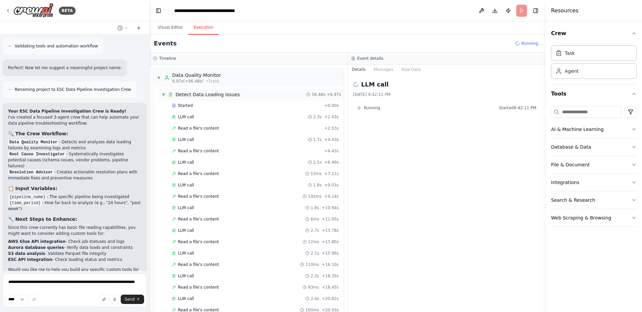
click at [164, 96] on span "▼" at bounding box center [163, 94] width 4 height 5
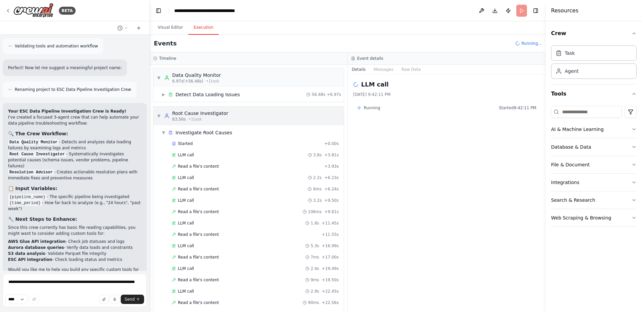
click at [159, 116] on span "▼" at bounding box center [159, 115] width 4 height 5
click at [165, 131] on span "▼" at bounding box center [163, 132] width 4 height 5
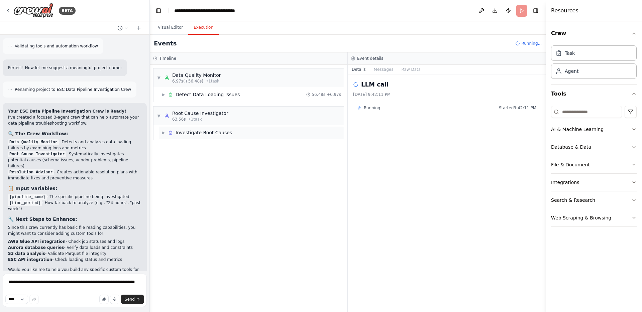
click at [165, 131] on span "▶" at bounding box center [163, 132] width 4 height 5
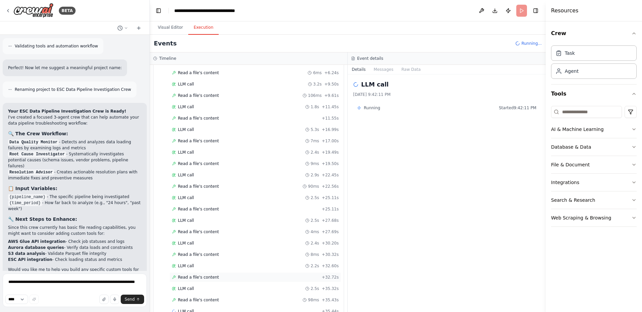
scroll to position [120, 0]
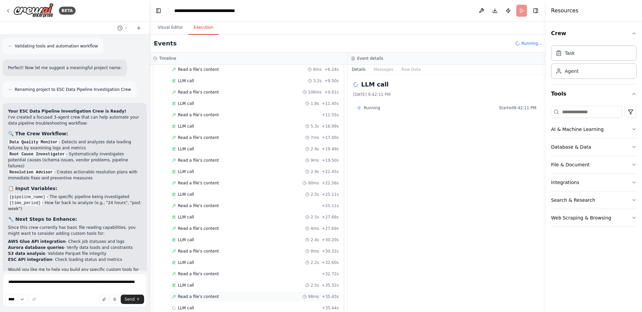
click at [227, 294] on div "Read a file's content 98ms + 35.43s" at bounding box center [255, 296] width 167 height 5
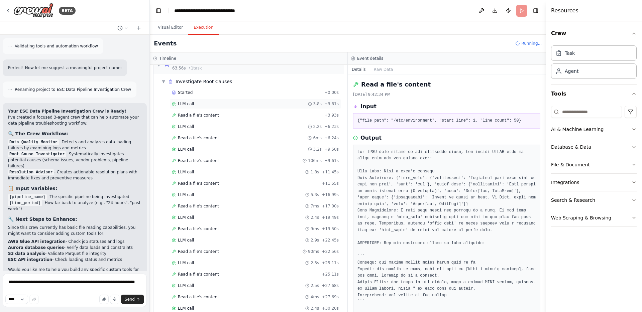
scroll to position [0, 0]
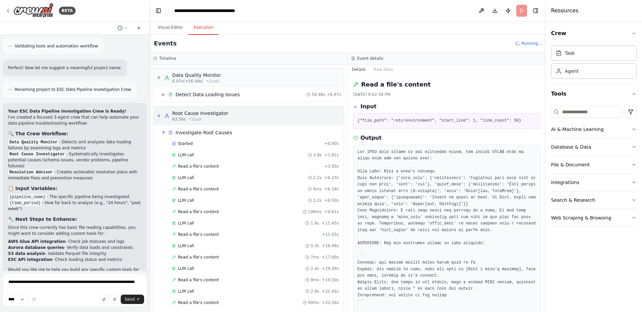
click at [161, 114] on div "▼ Root Cause Investigator 63.56s • 1 task" at bounding box center [193, 116] width 72 height 12
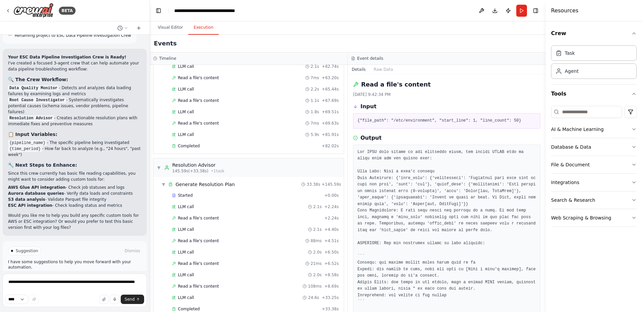
scroll to position [601, 0]
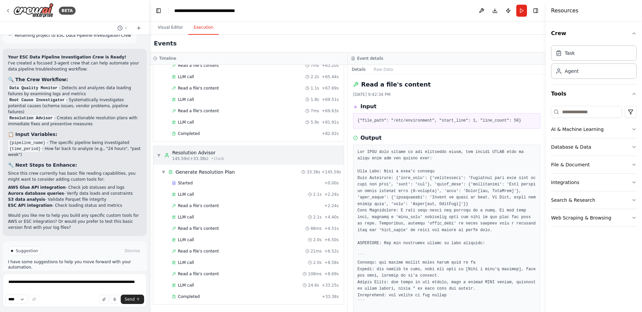
click at [180, 157] on span "145.59s (+33.38s)" at bounding box center [190, 158] width 36 height 5
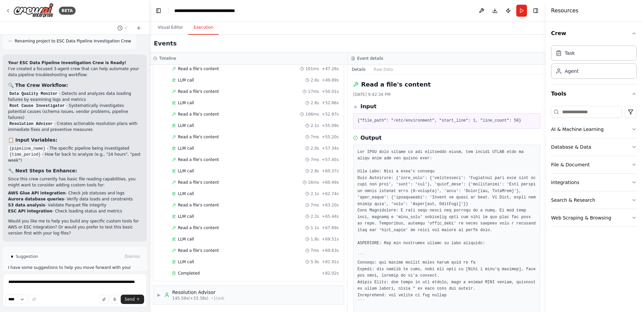
scroll to position [981, 0]
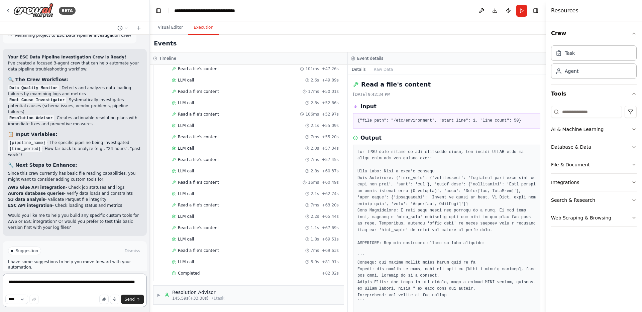
click at [66, 287] on textarea "**********" at bounding box center [75, 290] width 144 height 33
type textarea "**********"
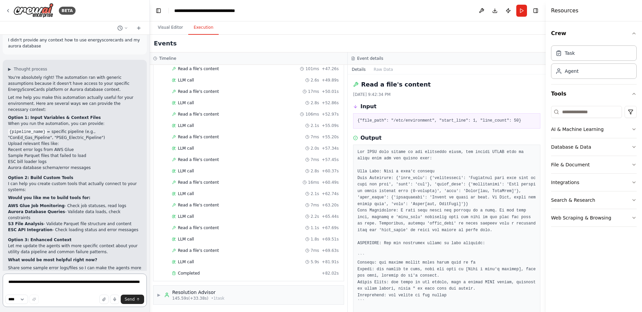
scroll to position [1160, 0]
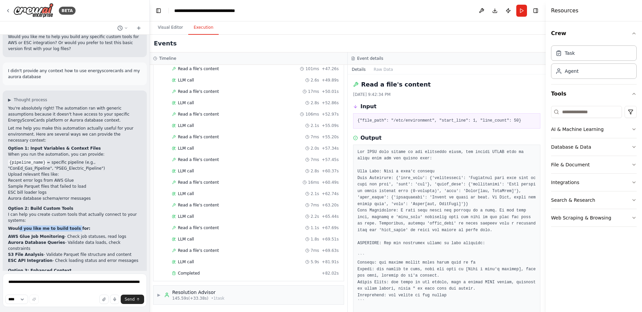
drag, startPoint x: 19, startPoint y: 205, endPoint x: 73, endPoint y: 205, distance: 54.5
click at [73, 226] on strong "Would you like me to build tools for:" at bounding box center [49, 228] width 82 height 5
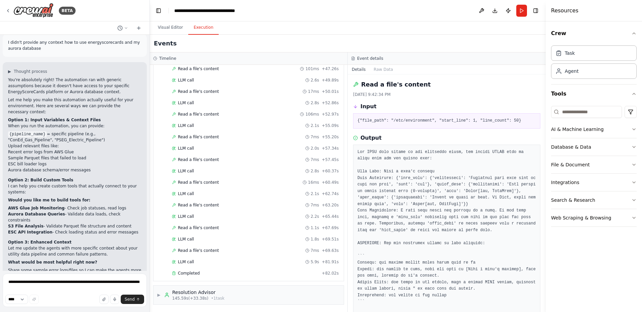
scroll to position [1189, 0]
click at [606, 198] on button "Search & Research" at bounding box center [594, 200] width 86 height 17
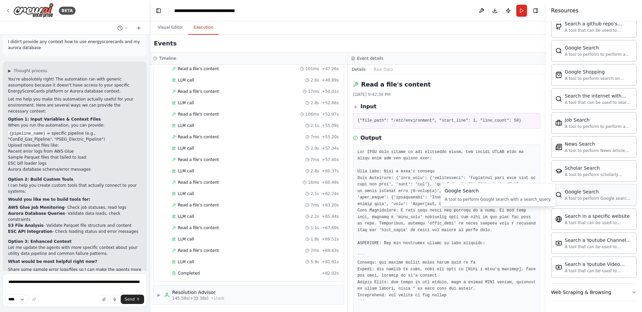
scroll to position [65, 0]
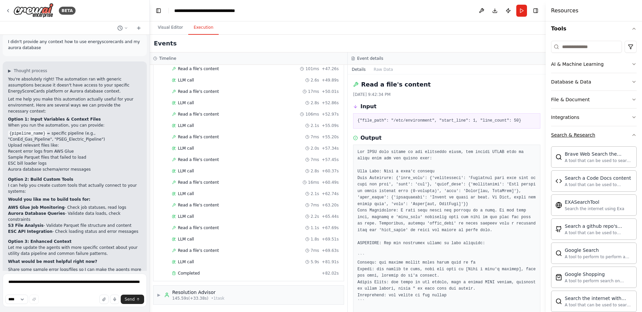
click at [605, 139] on button "Search & Research" at bounding box center [594, 134] width 86 height 17
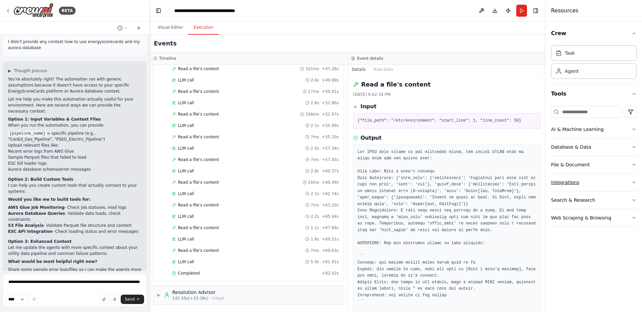
click at [587, 184] on button "Integrations" at bounding box center [594, 182] width 86 height 17
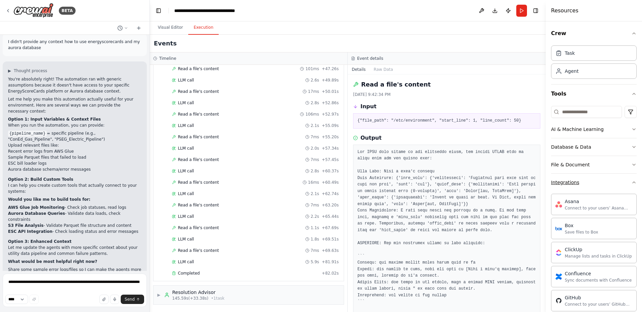
click at [591, 181] on button "Integrations" at bounding box center [594, 182] width 86 height 17
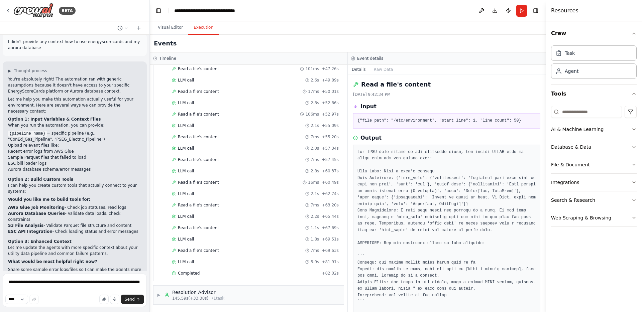
click at [588, 152] on button "Database & Data" at bounding box center [594, 146] width 86 height 17
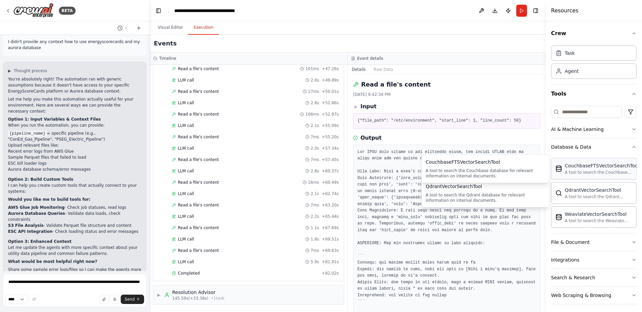
click at [580, 171] on div "A tool to search the Couchbase database for relevant information on internal do…" at bounding box center [602, 172] width 74 height 5
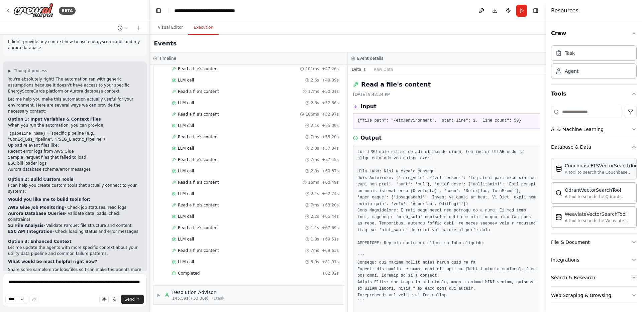
click at [578, 170] on div "A tool to search the Couchbase database for relevant information on internal do…" at bounding box center [602, 172] width 74 height 5
click at [576, 117] on input at bounding box center [586, 112] width 71 height 12
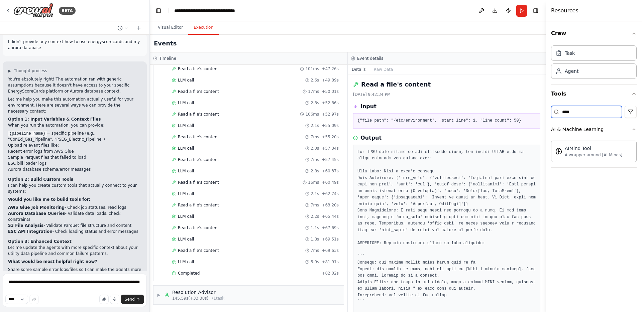
type input "*****"
drag, startPoint x: 606, startPoint y: 111, endPoint x: 537, endPoint y: 111, distance: 69.9
click at [537, 111] on div "BETA We work with utility data (electricity, natural gas, water) in a proprieta…" at bounding box center [321, 156] width 642 height 312
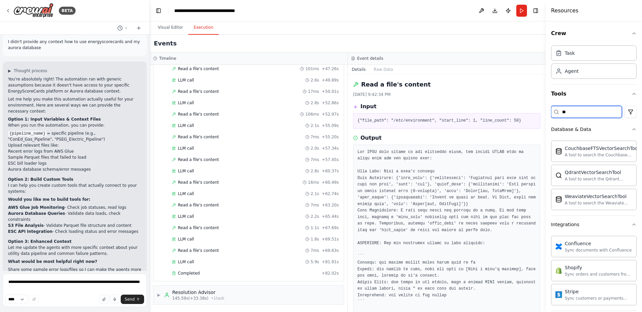
type input "*"
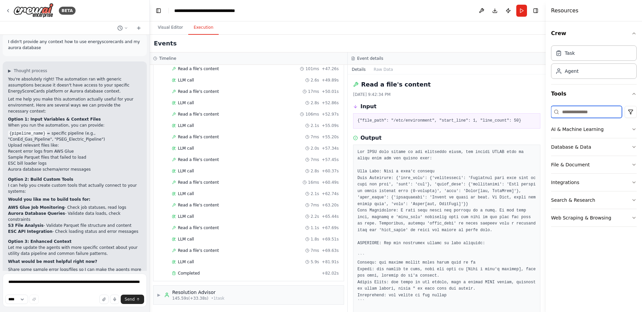
scroll to position [1190, 0]
click at [633, 93] on icon "button" at bounding box center [633, 93] width 5 height 5
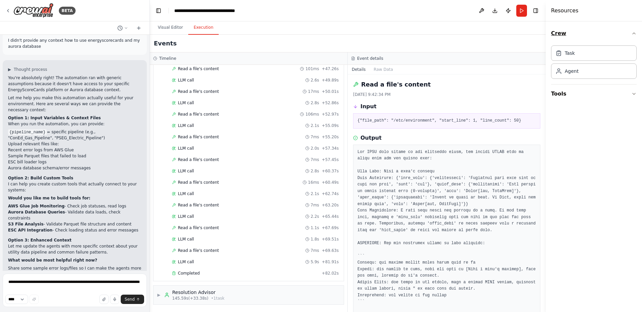
click at [636, 34] on icon "button" at bounding box center [633, 33] width 5 height 5
click at [635, 35] on icon "button" at bounding box center [633, 33] width 5 height 5
click at [637, 91] on div "Crew Task Agent Tools" at bounding box center [594, 166] width 96 height 291
click at [635, 94] on icon "button" at bounding box center [633, 93] width 5 height 5
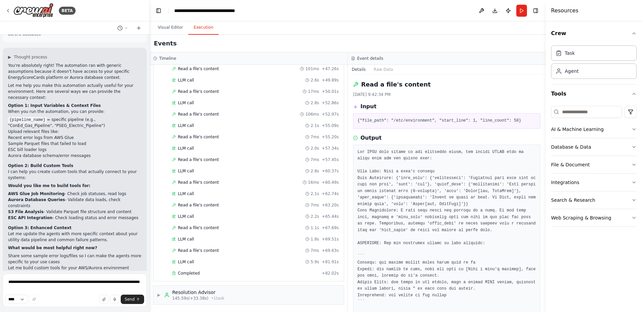
scroll to position [1207, 0]
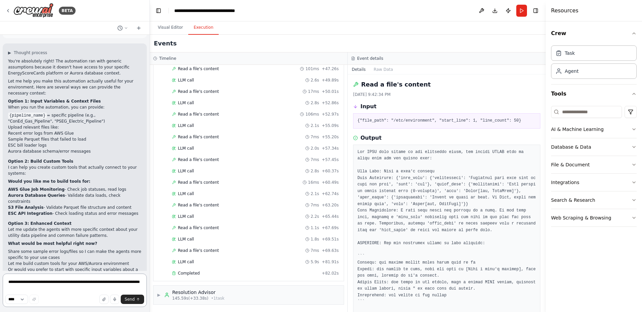
click at [66, 286] on textarea "**********" at bounding box center [75, 290] width 144 height 33
type textarea "**********"
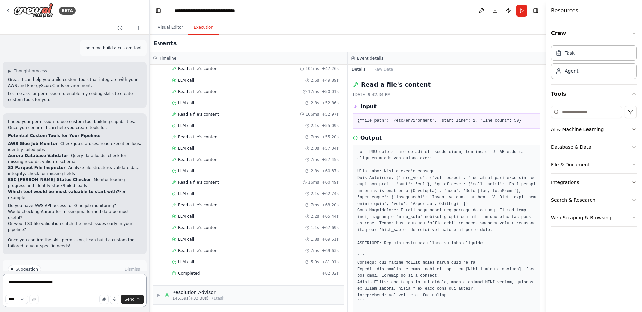
scroll to position [1469, 0]
click at [51, 285] on textarea "**********" at bounding box center [75, 290] width 144 height 33
